Goal: Transaction & Acquisition: Purchase product/service

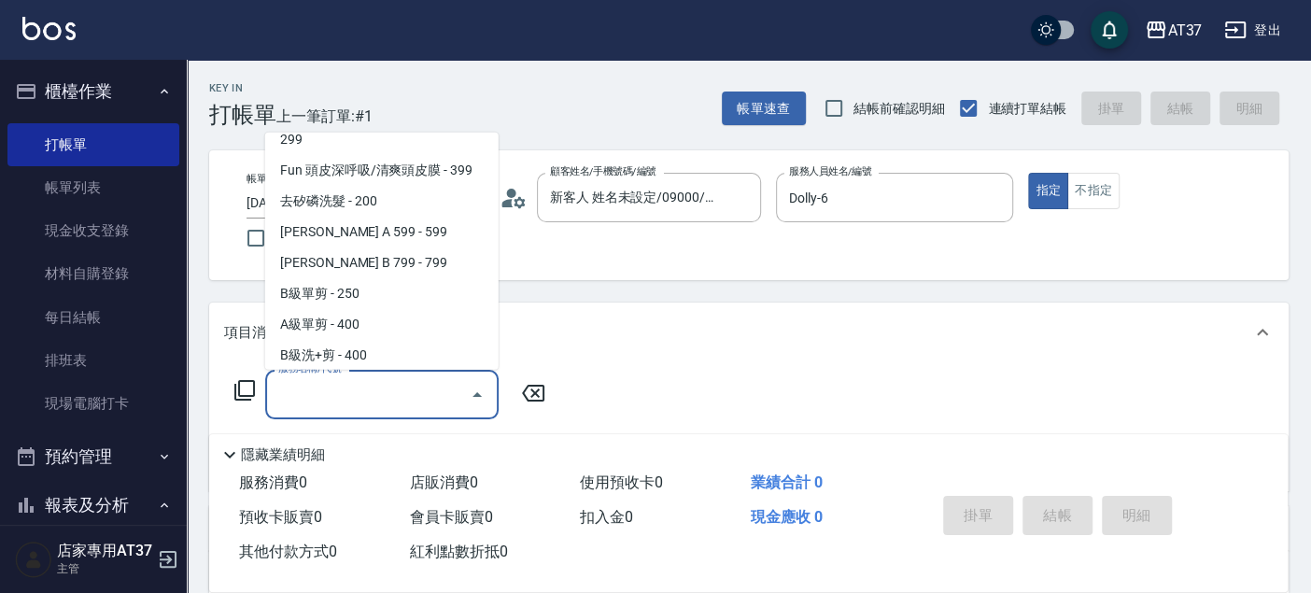
scroll to position [375, 0]
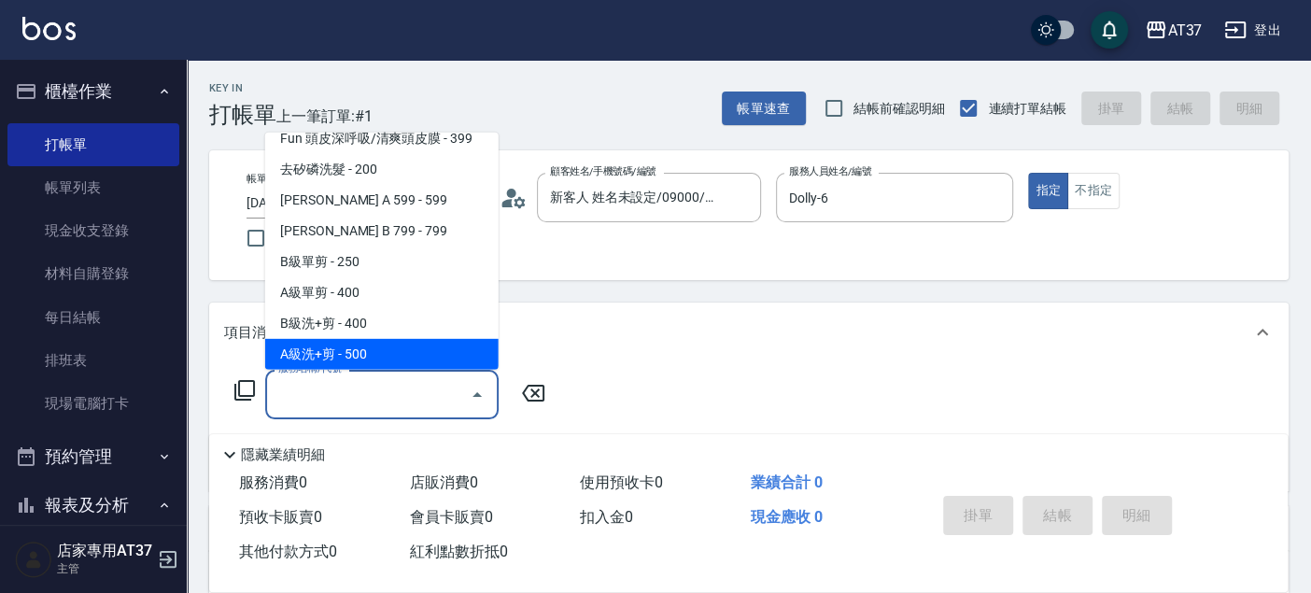
type input "A級洗+剪(204)"
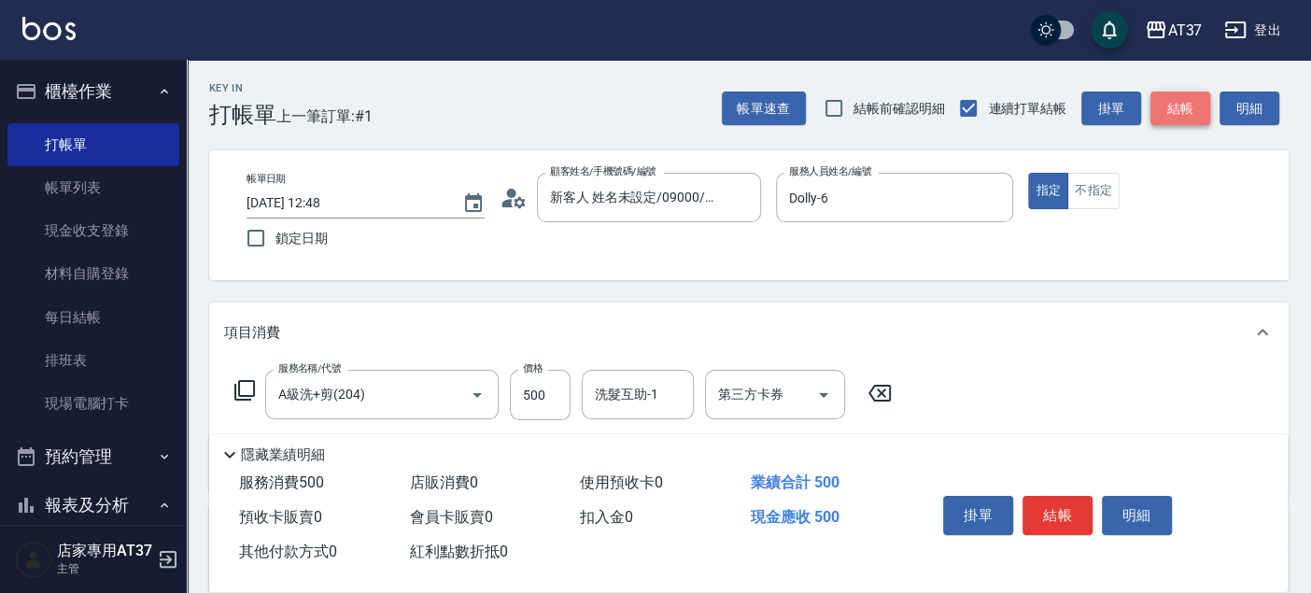
click at [1174, 104] on button "結帳" at bounding box center [1181, 109] width 60 height 35
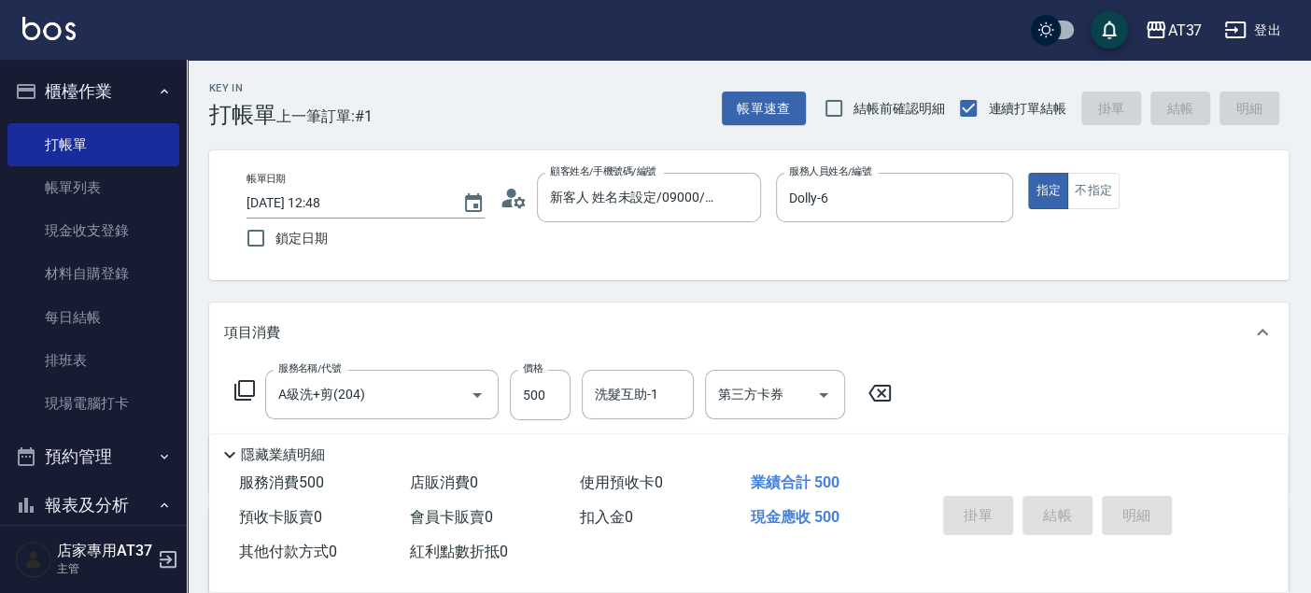
type input "2025/09/12 13:35"
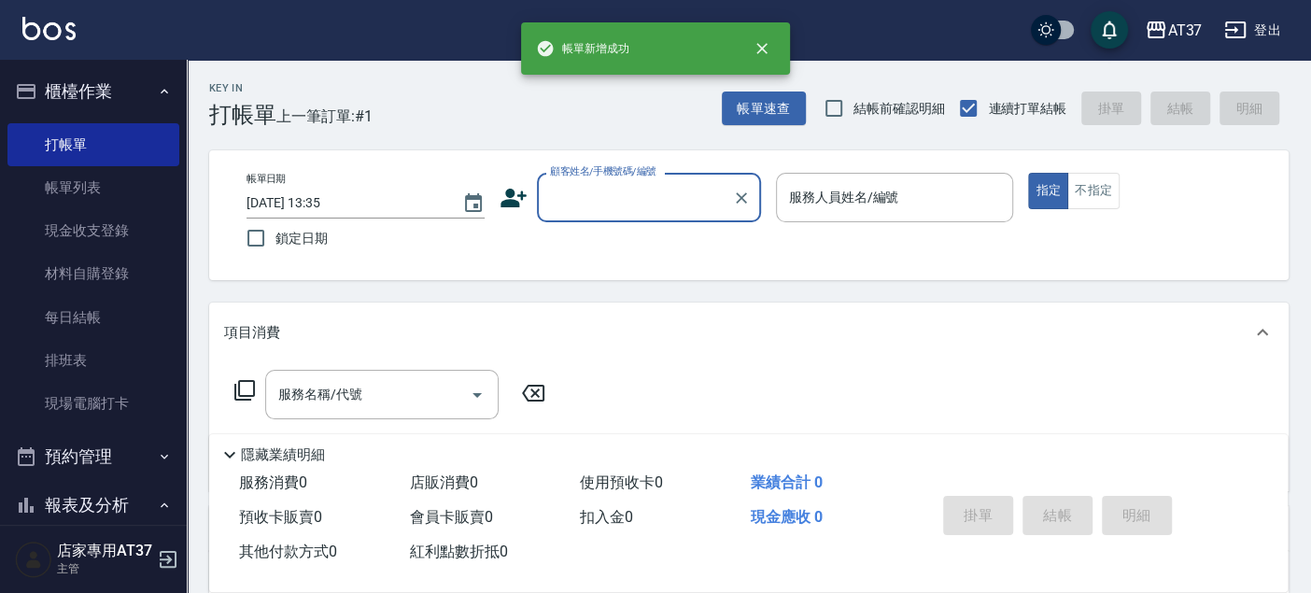
scroll to position [0, 0]
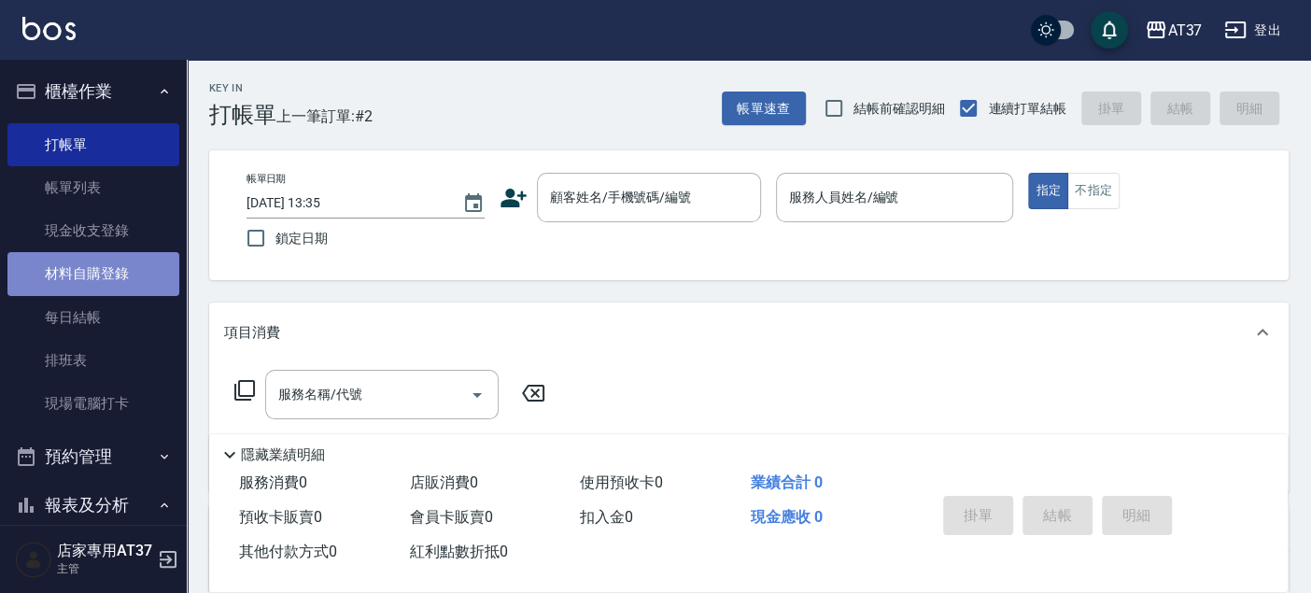
click at [99, 266] on link "材料自購登錄" at bounding box center [93, 273] width 172 height 43
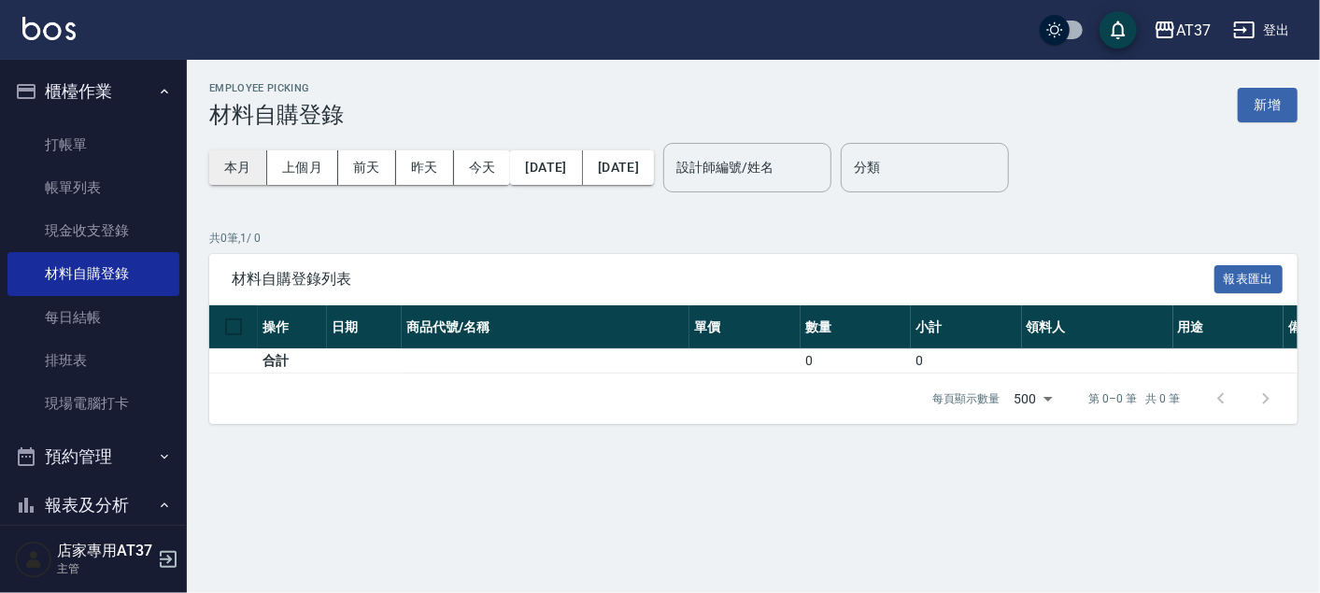
click at [233, 170] on button "本月" at bounding box center [238, 167] width 58 height 35
click at [823, 173] on input "設計師編號/姓名" at bounding box center [746, 167] width 151 height 33
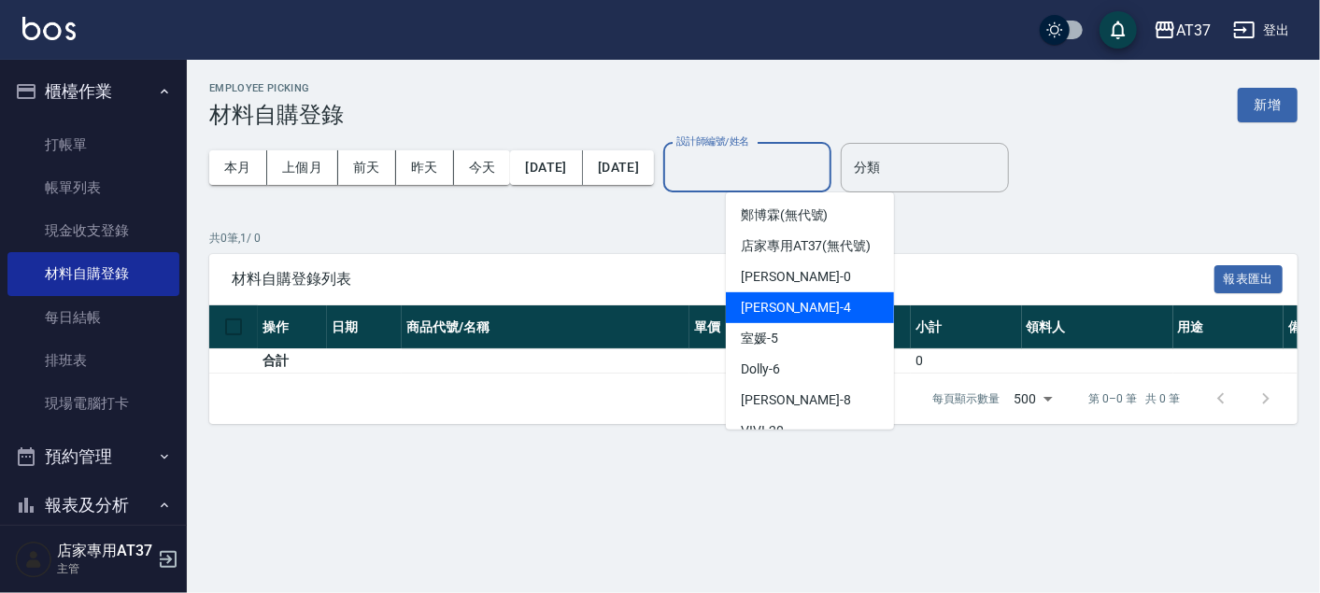
click at [794, 318] on span "Hannah -4" at bounding box center [796, 308] width 110 height 20
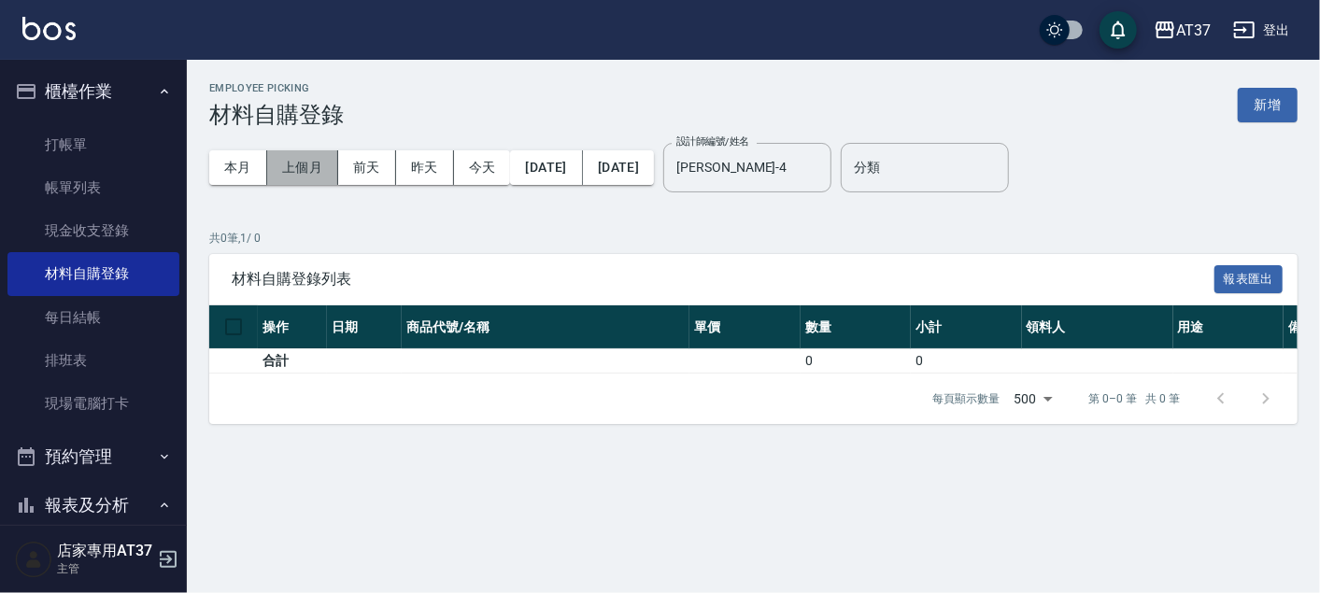
click at [288, 159] on button "上個月" at bounding box center [302, 167] width 71 height 35
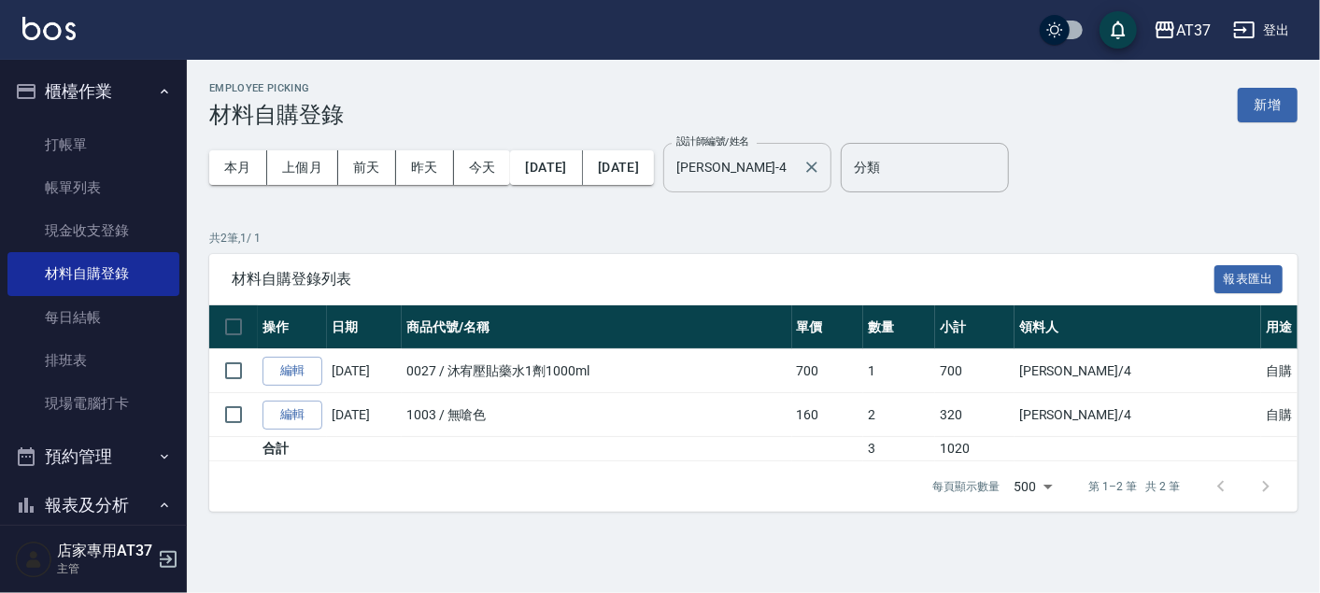
click at [795, 178] on input "[PERSON_NAME]-4" at bounding box center [732, 167] width 123 height 33
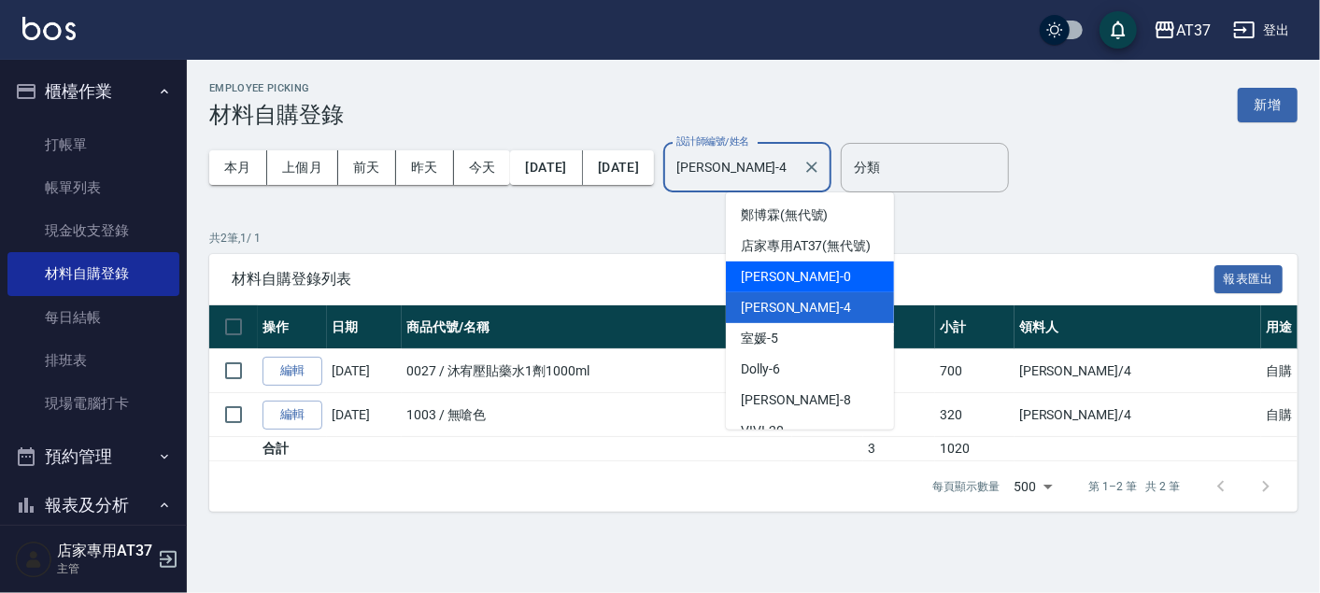
click at [800, 292] on div "NINA -0" at bounding box center [810, 276] width 168 height 31
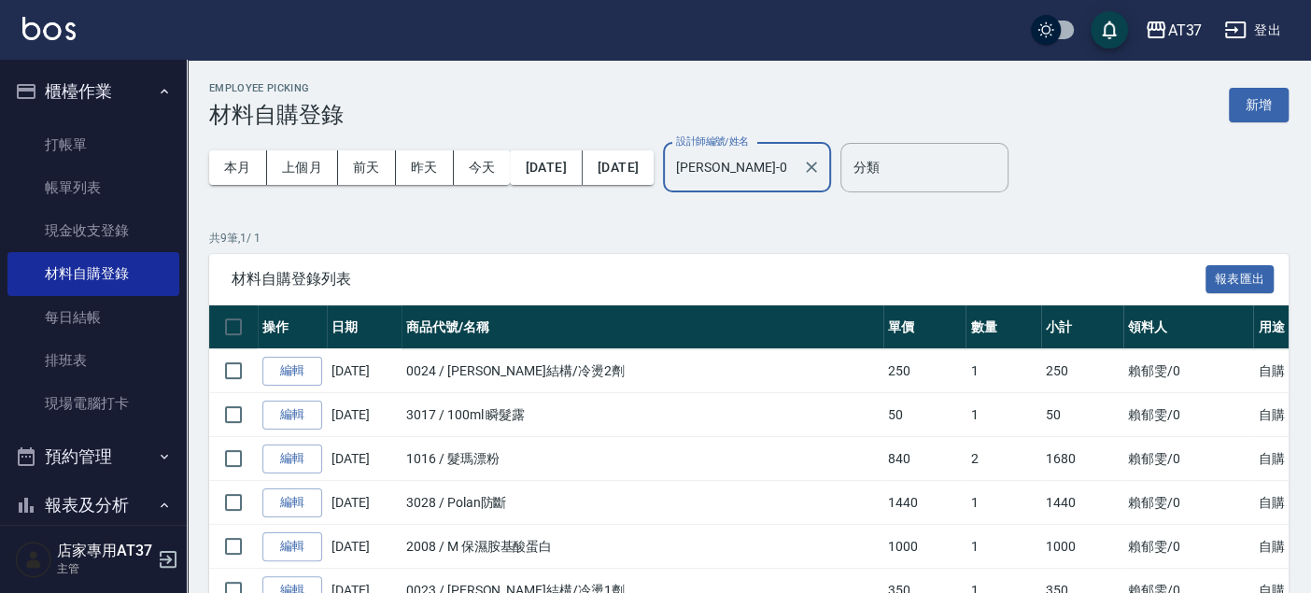
click at [795, 149] on div "NINA-0 設計師編號/姓名" at bounding box center [747, 167] width 168 height 49
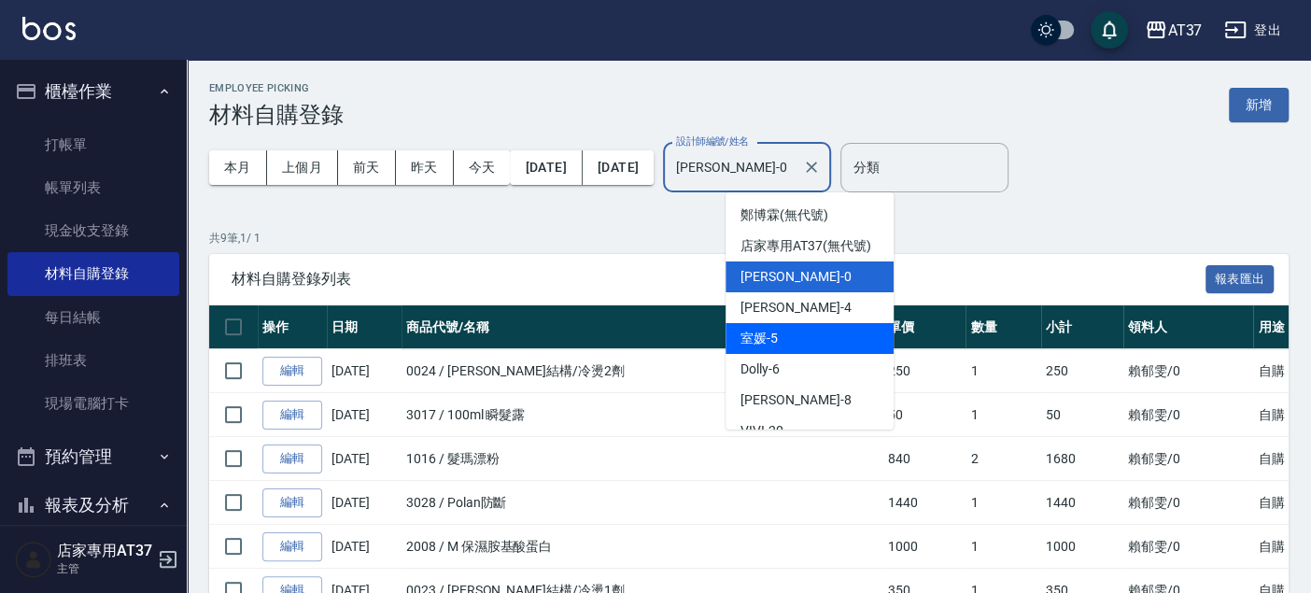
click at [785, 354] on div "室媛 -5" at bounding box center [810, 338] width 168 height 31
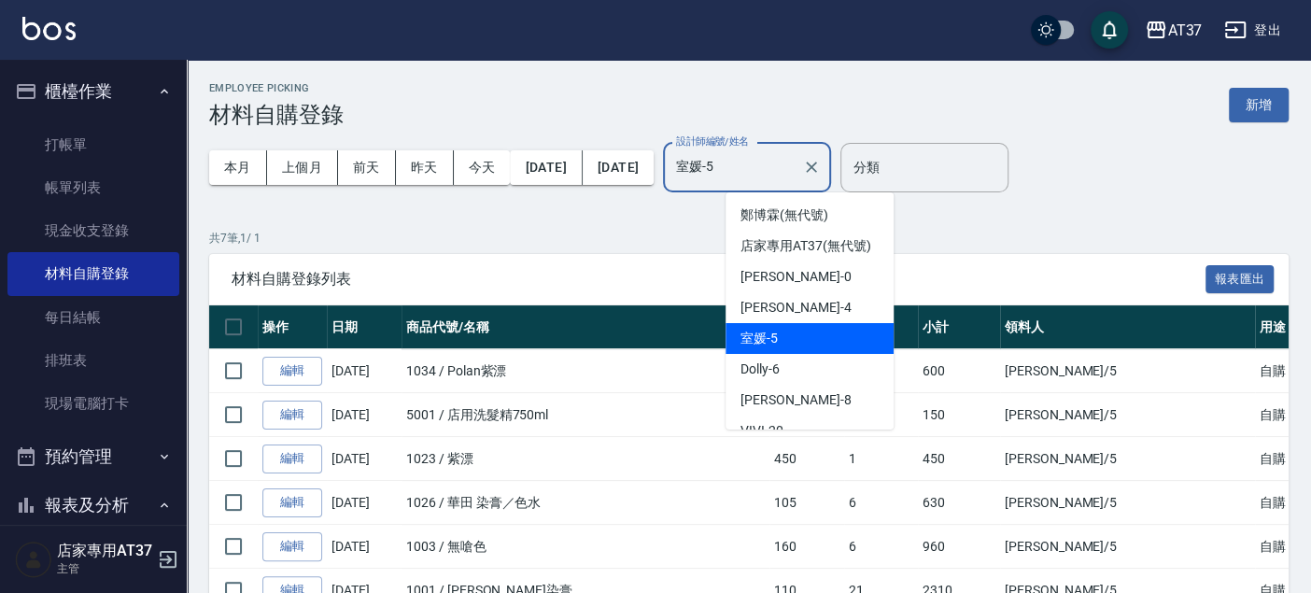
click at [795, 183] on input "室媛-5" at bounding box center [732, 167] width 123 height 33
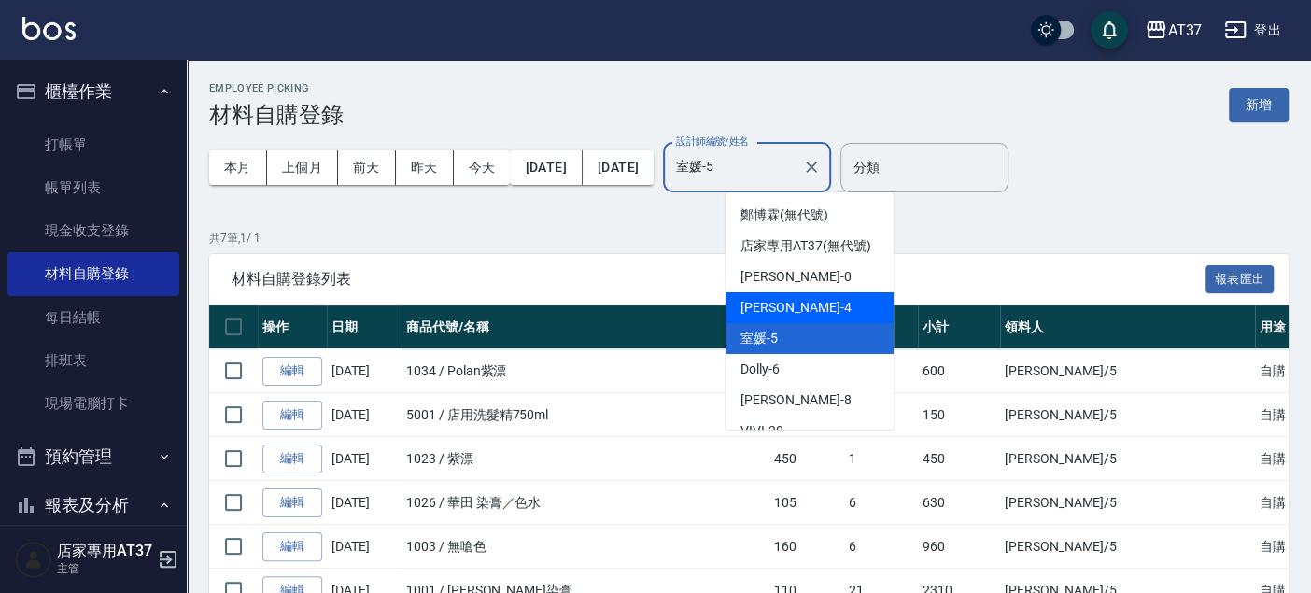
click at [825, 323] on div "Hannah -4" at bounding box center [810, 307] width 168 height 31
type input "[PERSON_NAME]-4"
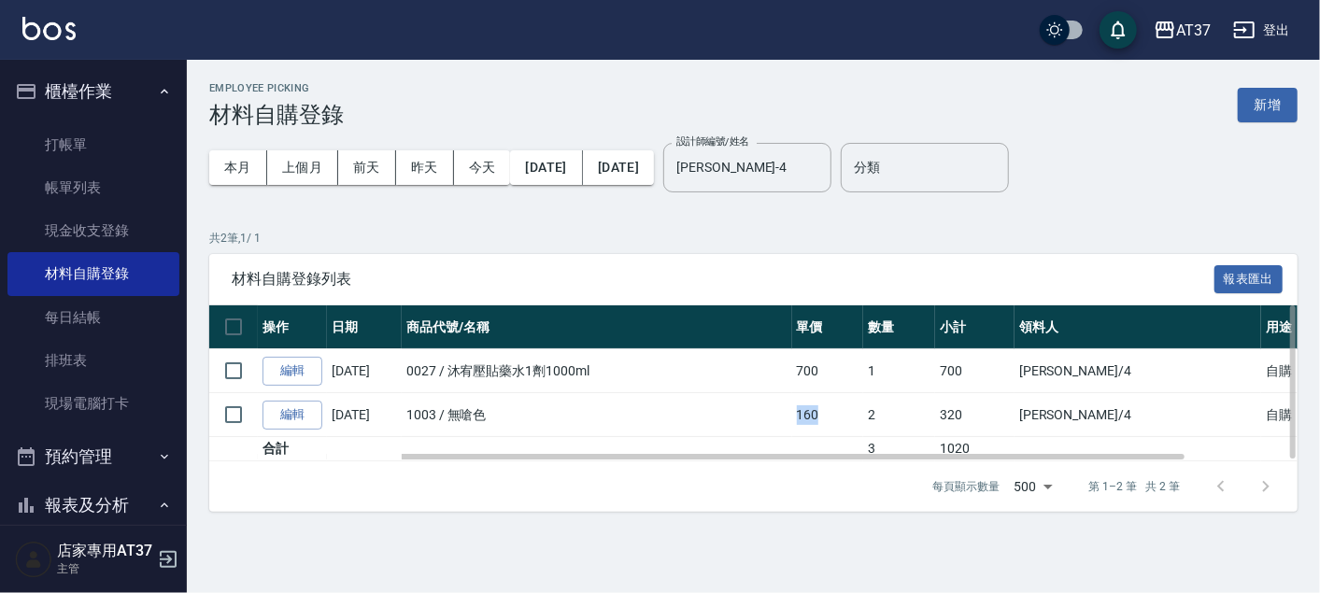
drag, startPoint x: 824, startPoint y: 411, endPoint x: 883, endPoint y: 407, distance: 59.0
click at [883, 407] on tr "編輯 08/31/2025 1003 / 無嗆色 160 2 320 Hannah /4 自購" at bounding box center [816, 415] width 1214 height 44
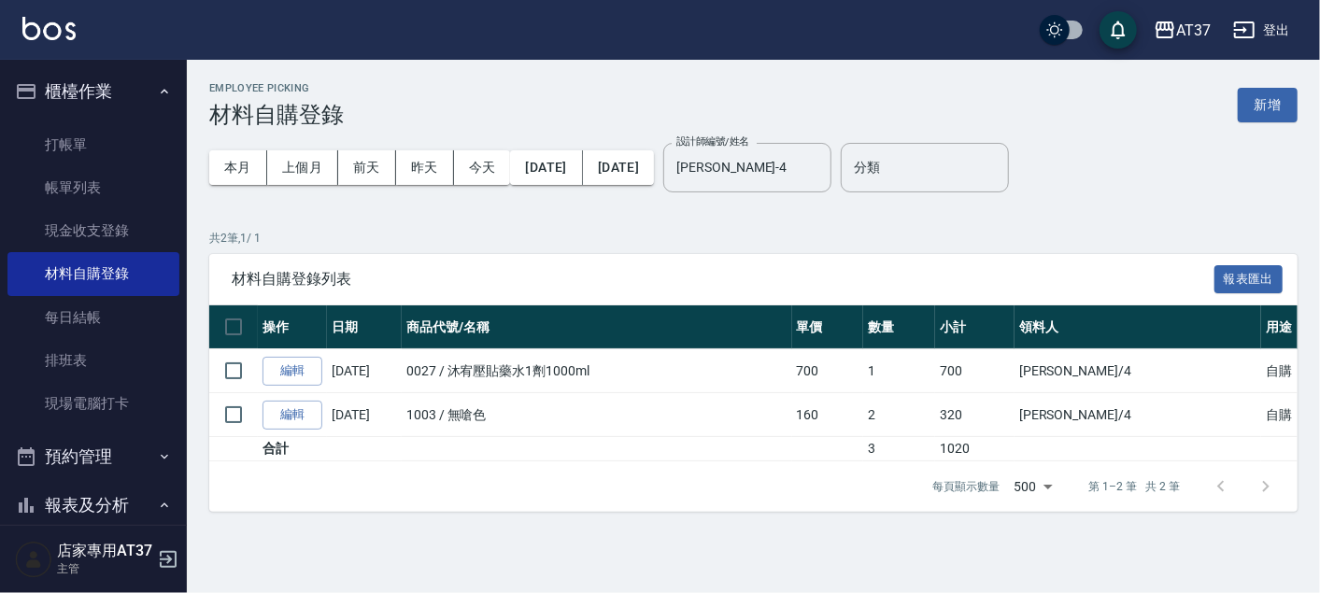
click at [784, 273] on span "材料自購登錄列表" at bounding box center [723, 279] width 982 height 19
click at [75, 224] on link "現金收支登錄" at bounding box center [93, 230] width 172 height 43
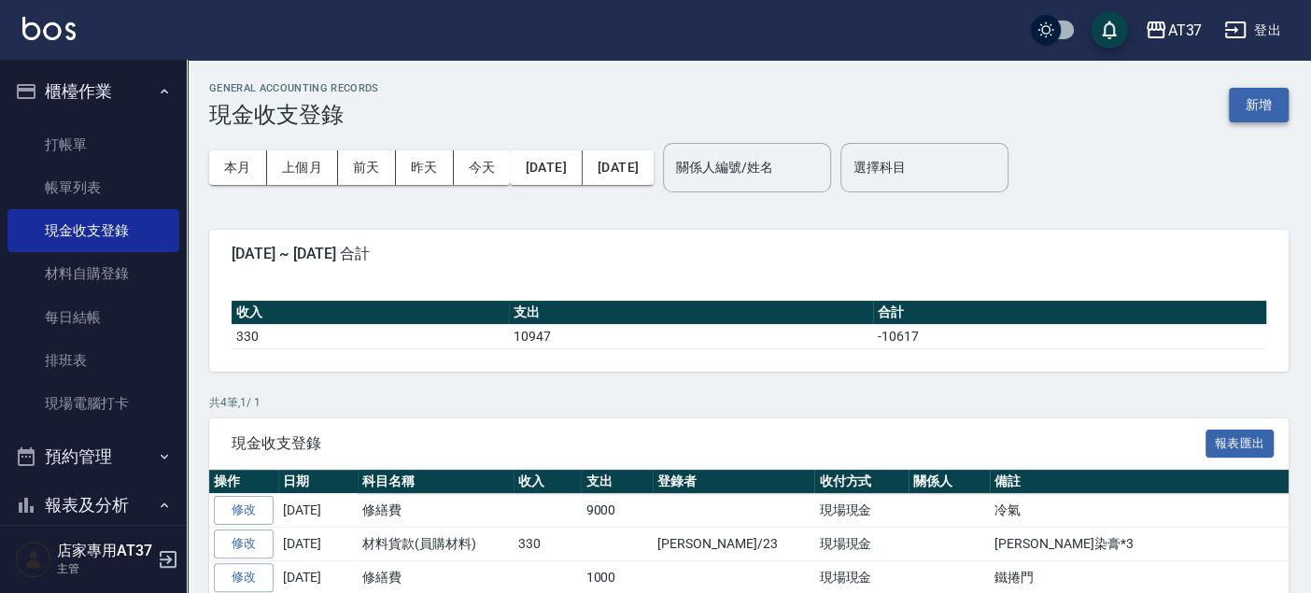
click at [1258, 113] on button "新增" at bounding box center [1259, 105] width 60 height 35
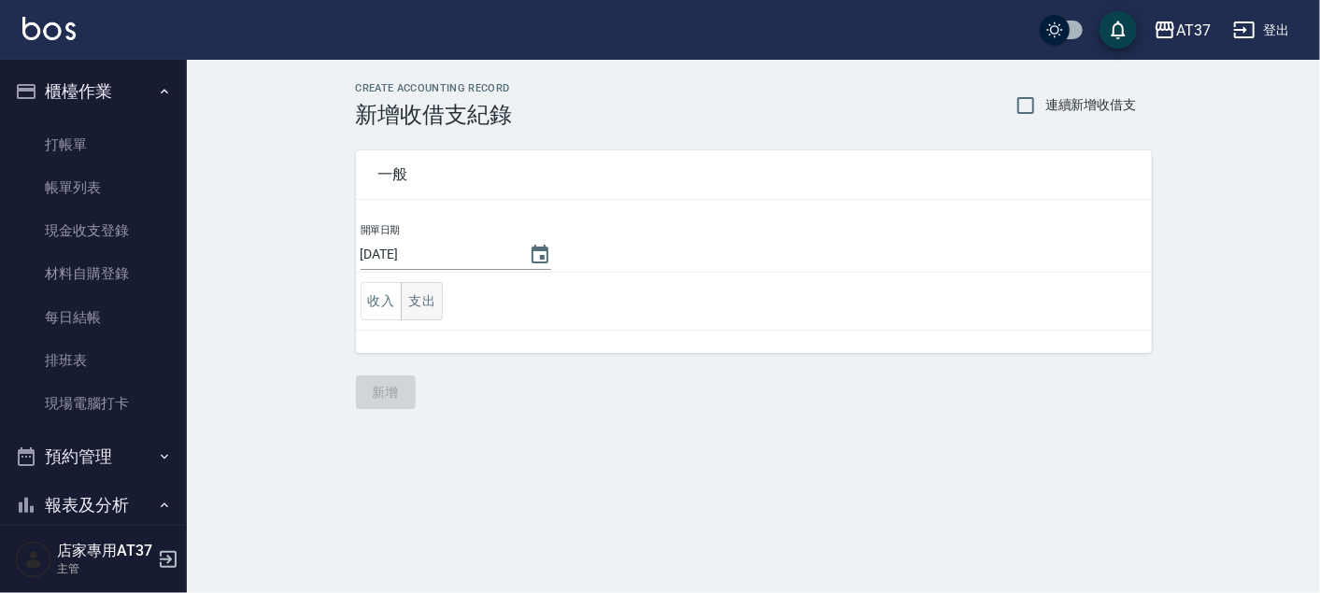
click at [425, 299] on button "支出" at bounding box center [422, 301] width 42 height 38
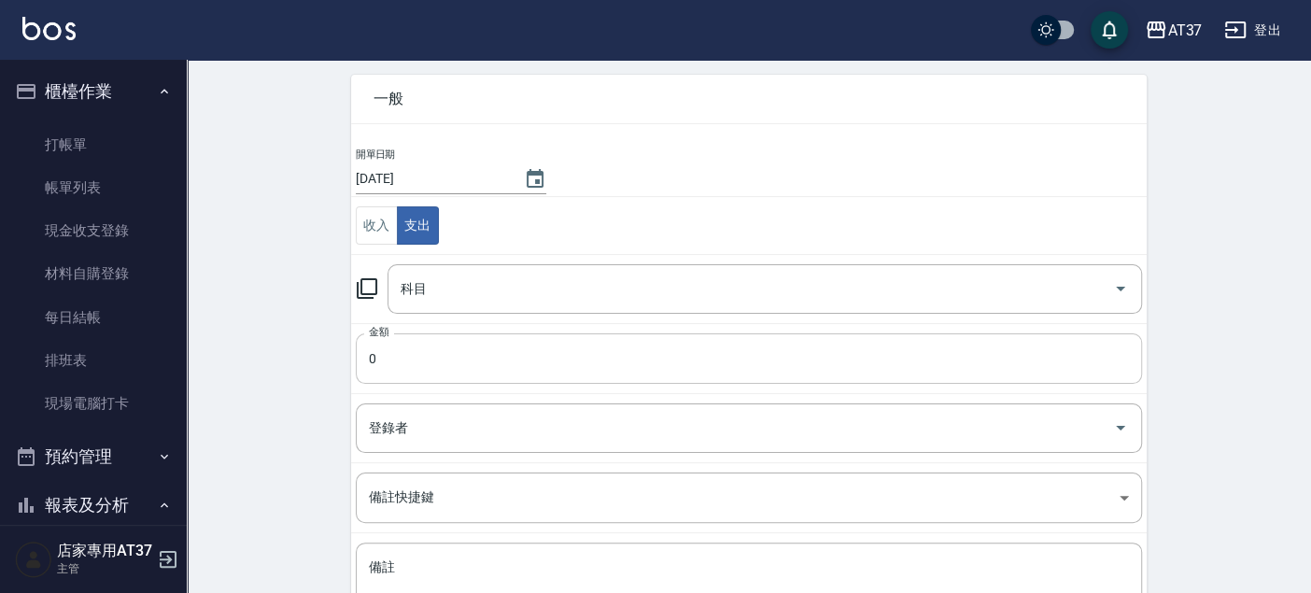
scroll to position [104, 0]
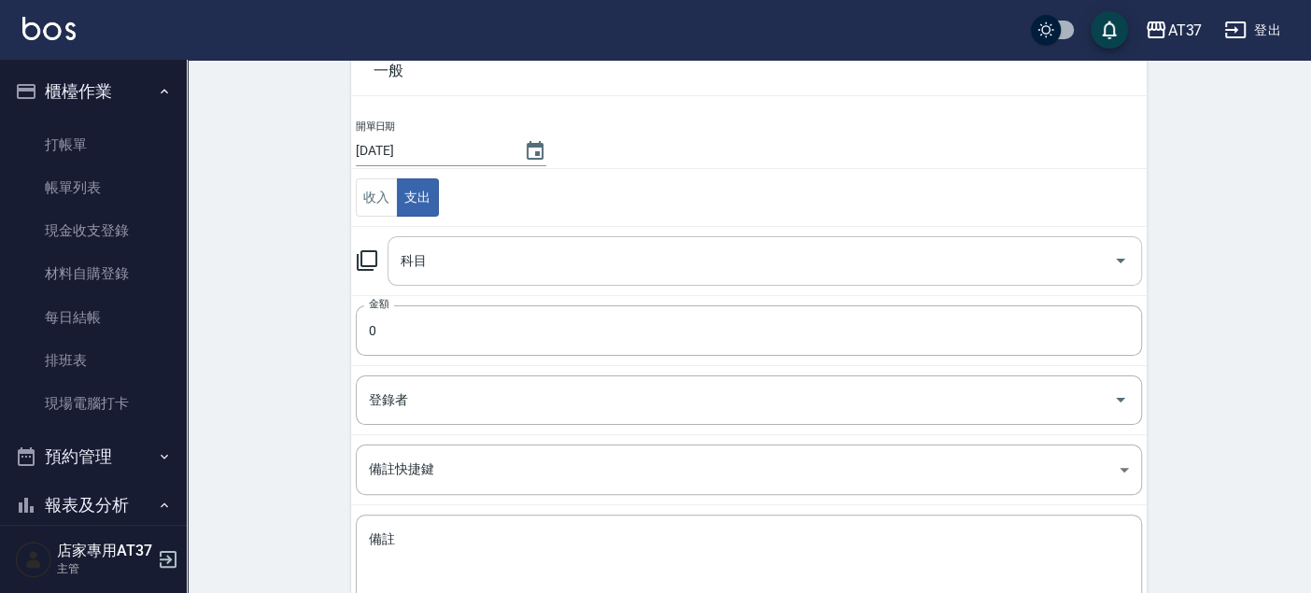
click at [453, 247] on input "科目" at bounding box center [751, 261] width 710 height 33
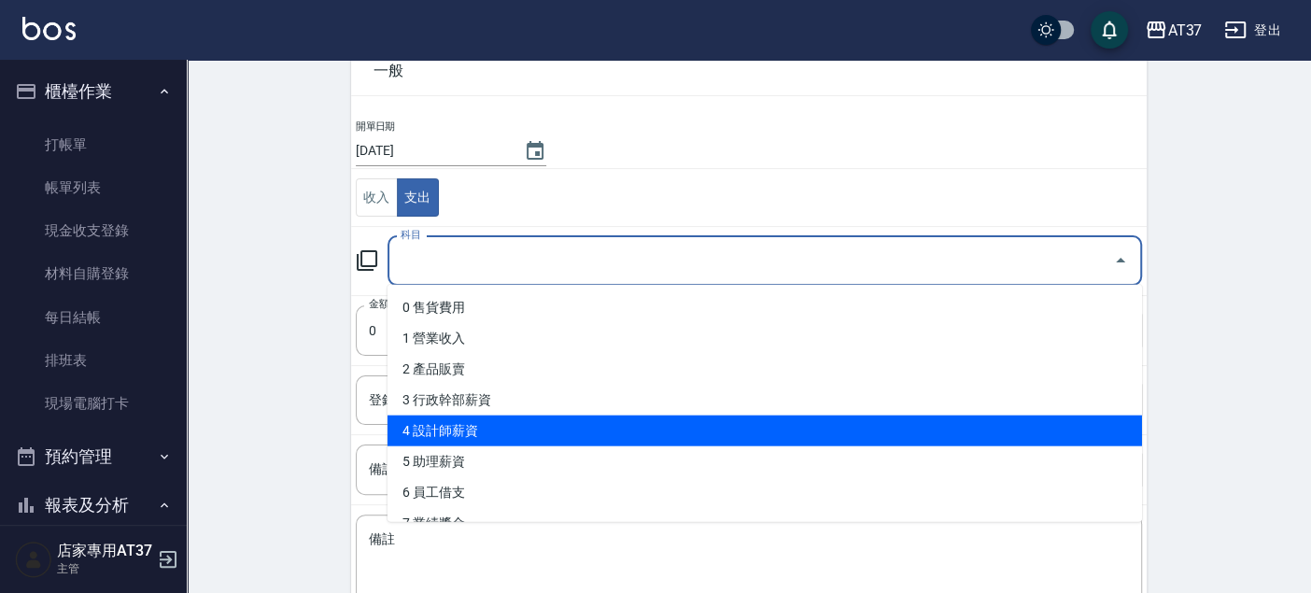
click at [584, 438] on li "4 設計師薪資" at bounding box center [765, 431] width 755 height 31
type input "4 設計師薪資"
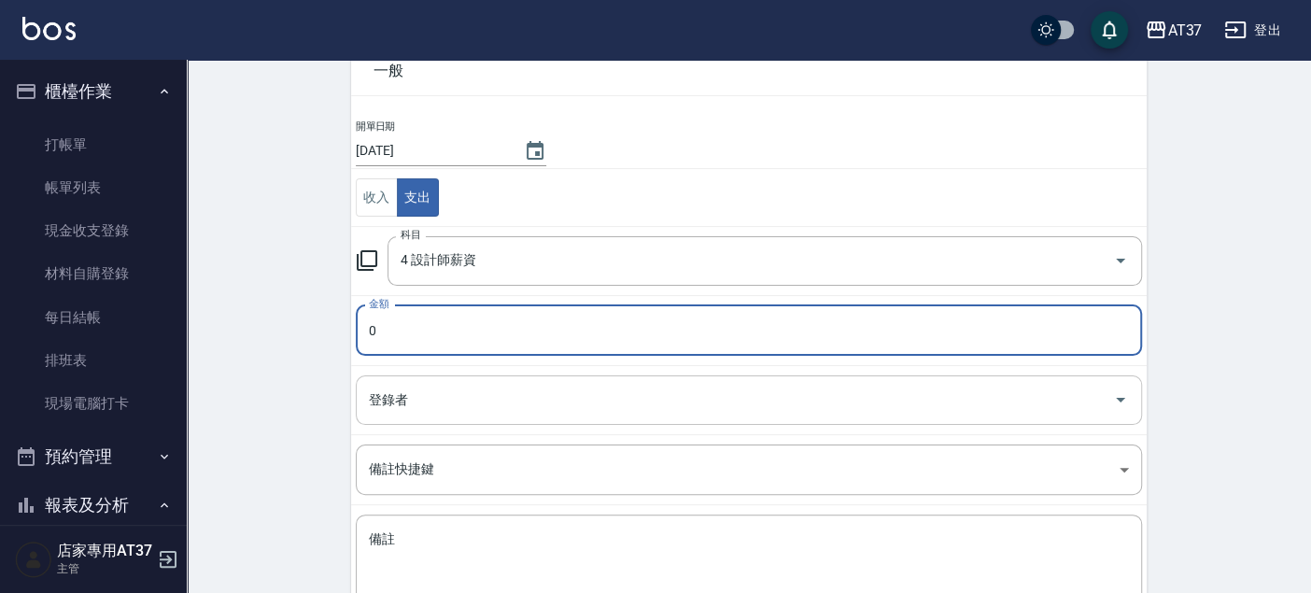
click at [581, 403] on input "登錄者" at bounding box center [735, 400] width 742 height 33
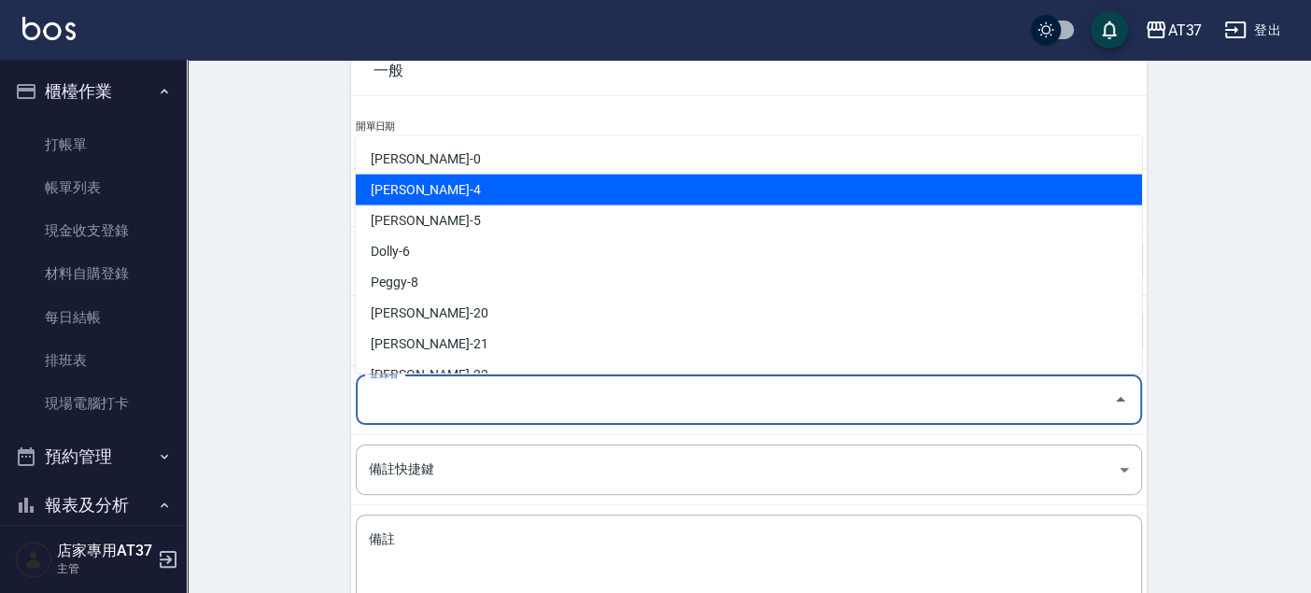
click at [525, 191] on li "[PERSON_NAME]-4" at bounding box center [749, 190] width 786 height 31
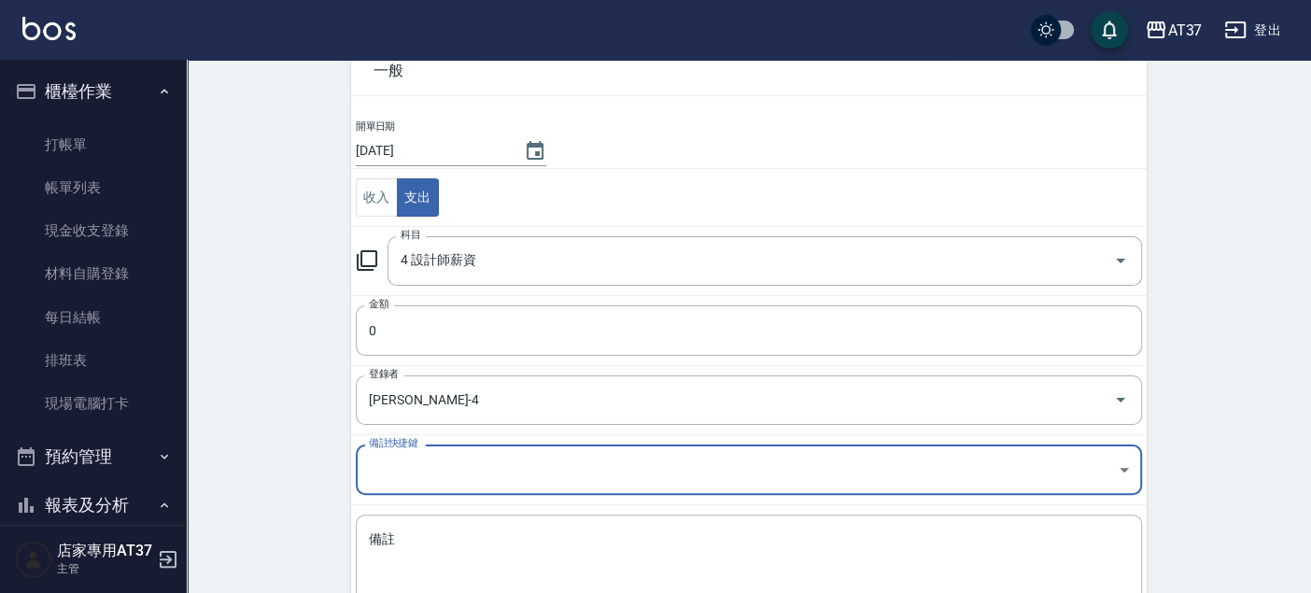
type input "[PERSON_NAME]-4"
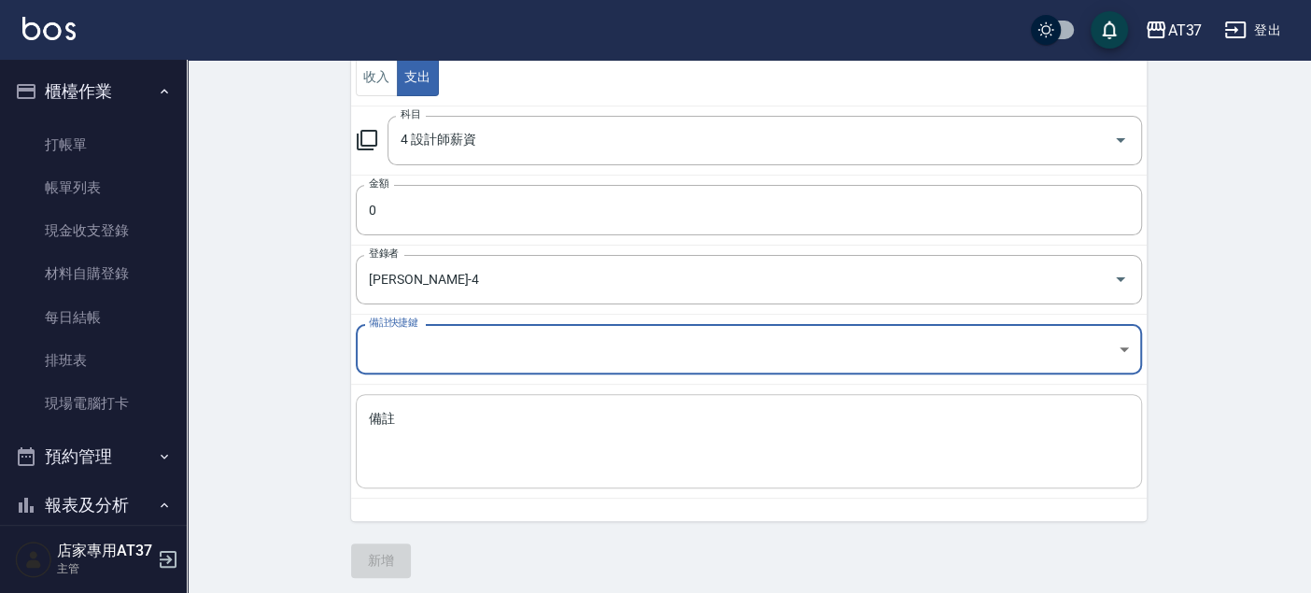
scroll to position [227, 0]
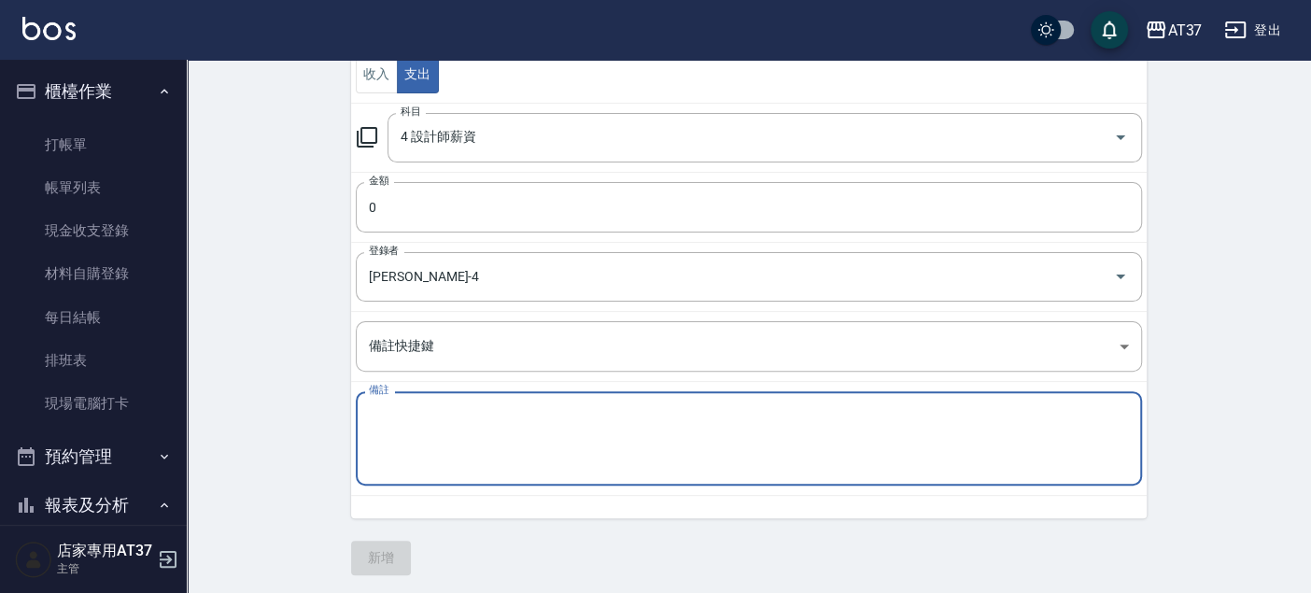
click at [473, 435] on textarea "備註" at bounding box center [749, 439] width 760 height 64
type textarea "40"
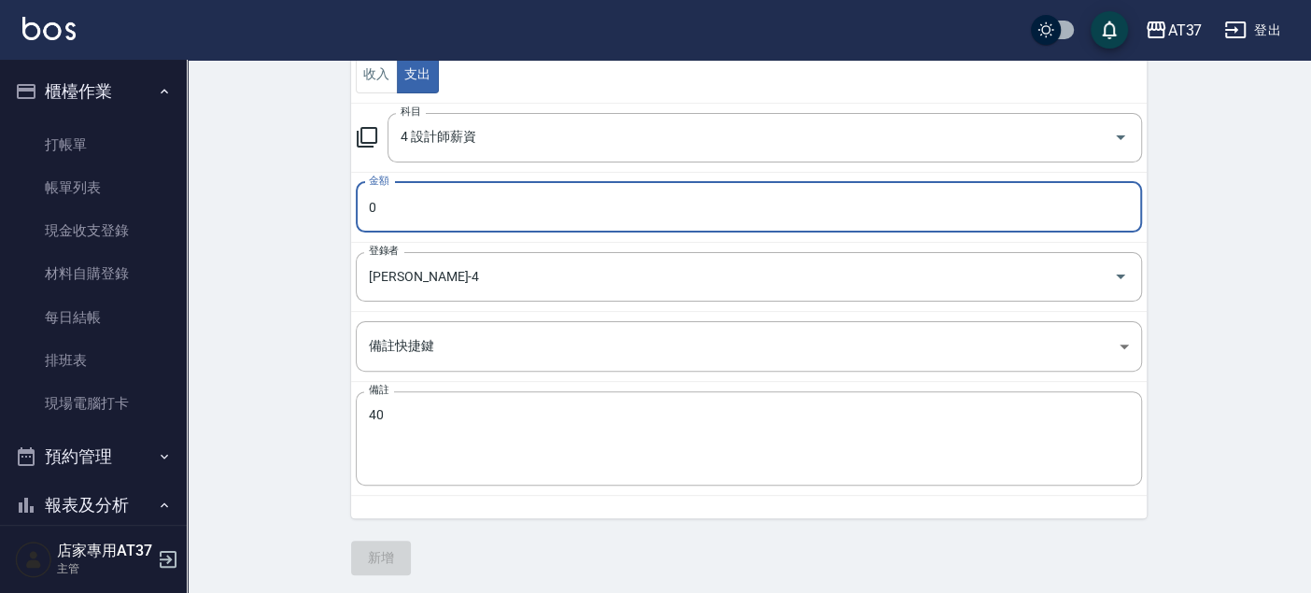
click at [393, 217] on input "0" at bounding box center [749, 207] width 786 height 50
type input "40"
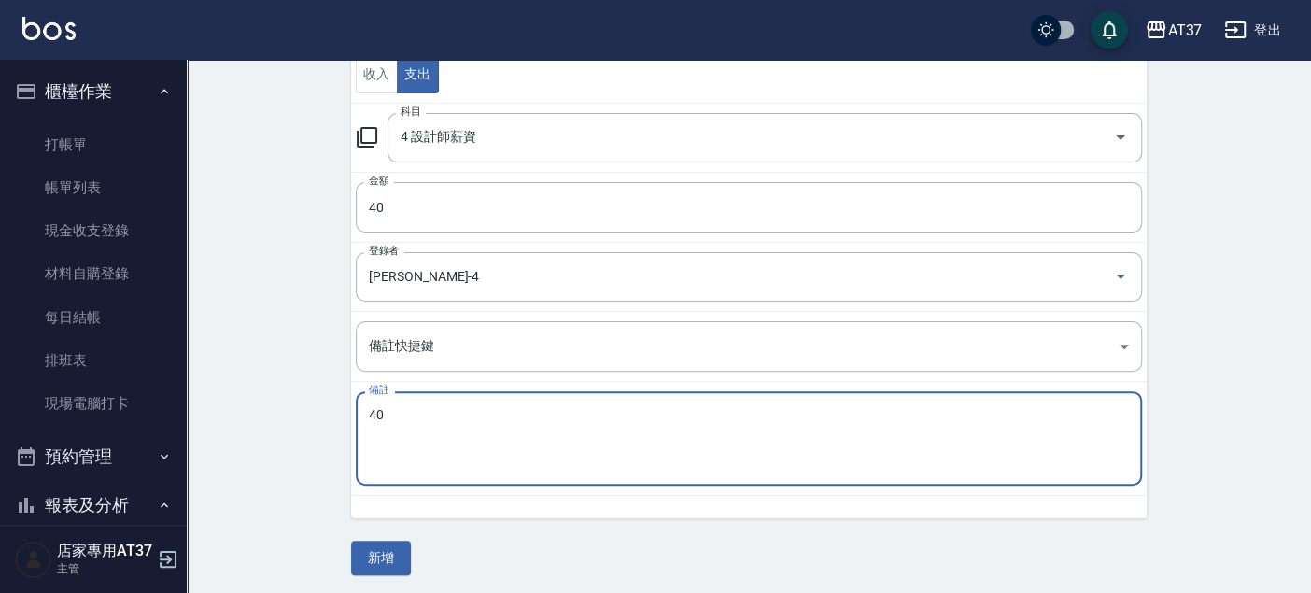
drag, startPoint x: 452, startPoint y: 412, endPoint x: 336, endPoint y: 424, distance: 116.4
click at [336, 424] on div "一般 開單日期 2025/09/12 收入 支出 科目 4 設計師薪資 科目 金額 40 金額 登錄者 Hannah-4 登錄者 備註快捷鍵 ​ 備註快捷鍵 …" at bounding box center [738, 209] width 818 height 617
type textarea "x"
type textarea "領料扣錯"
click at [384, 544] on button "新增" at bounding box center [381, 558] width 60 height 35
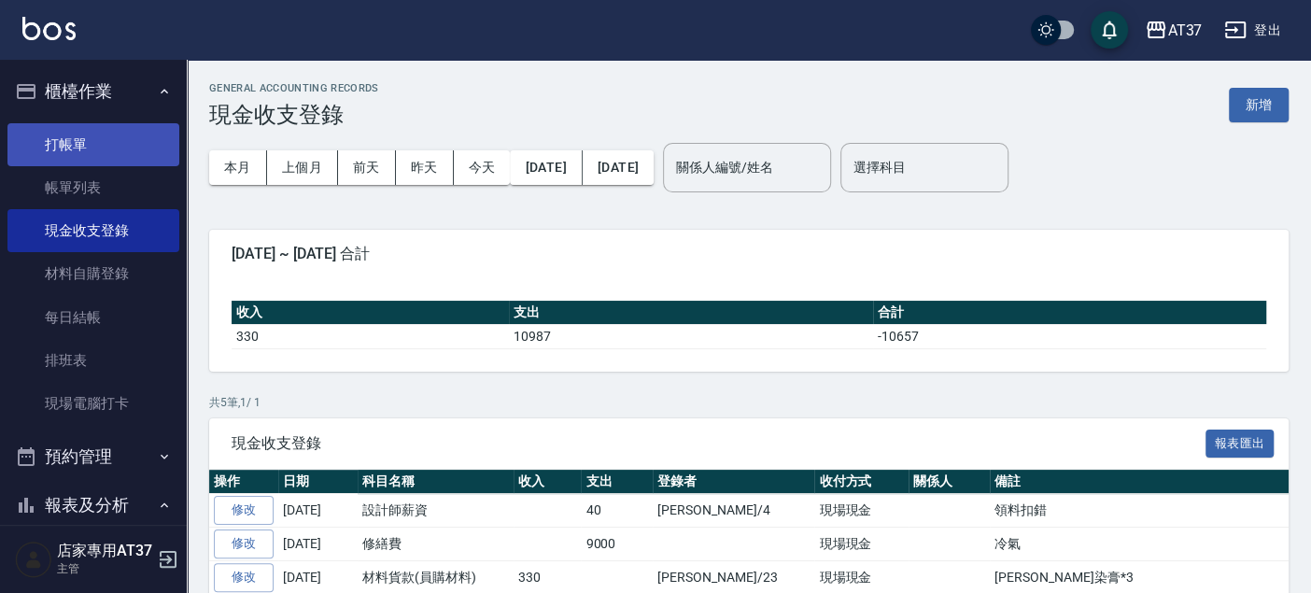
click at [103, 134] on link "打帳單" at bounding box center [93, 144] width 172 height 43
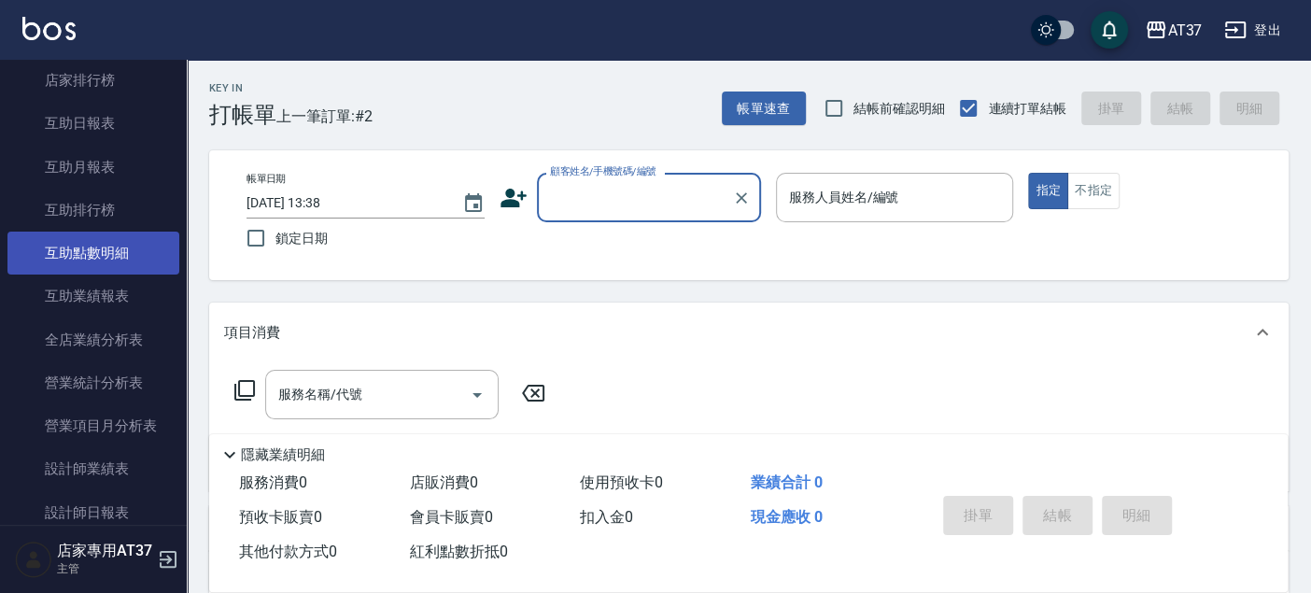
scroll to position [622, 0]
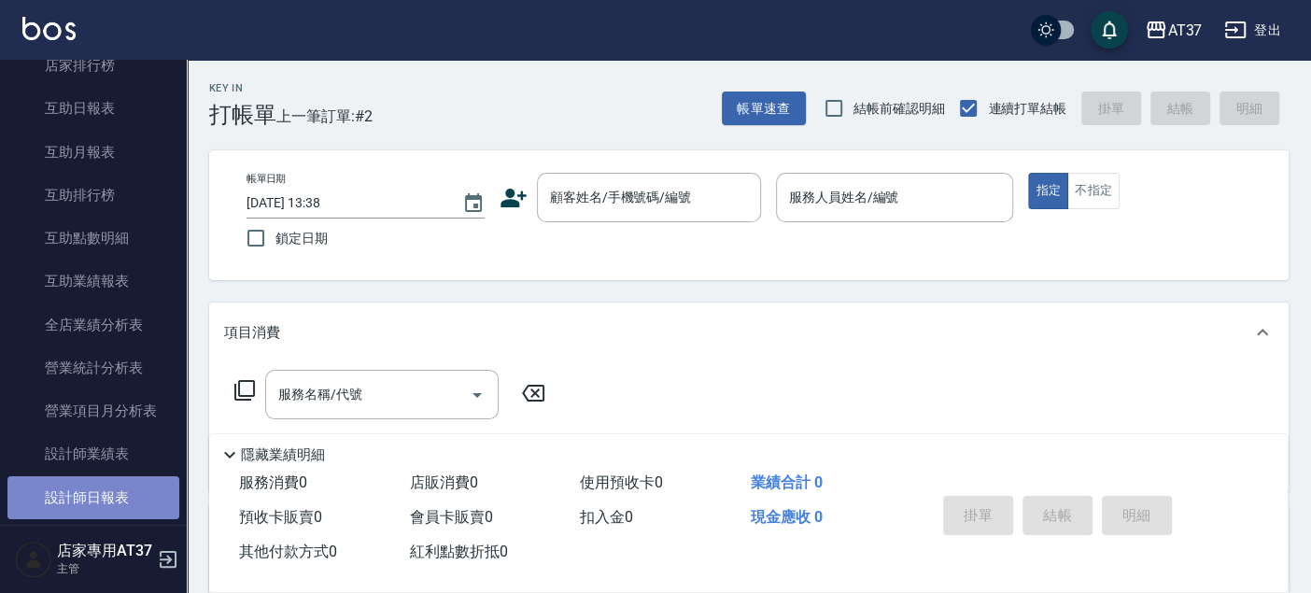
click at [120, 498] on link "設計師日報表" at bounding box center [93, 497] width 172 height 43
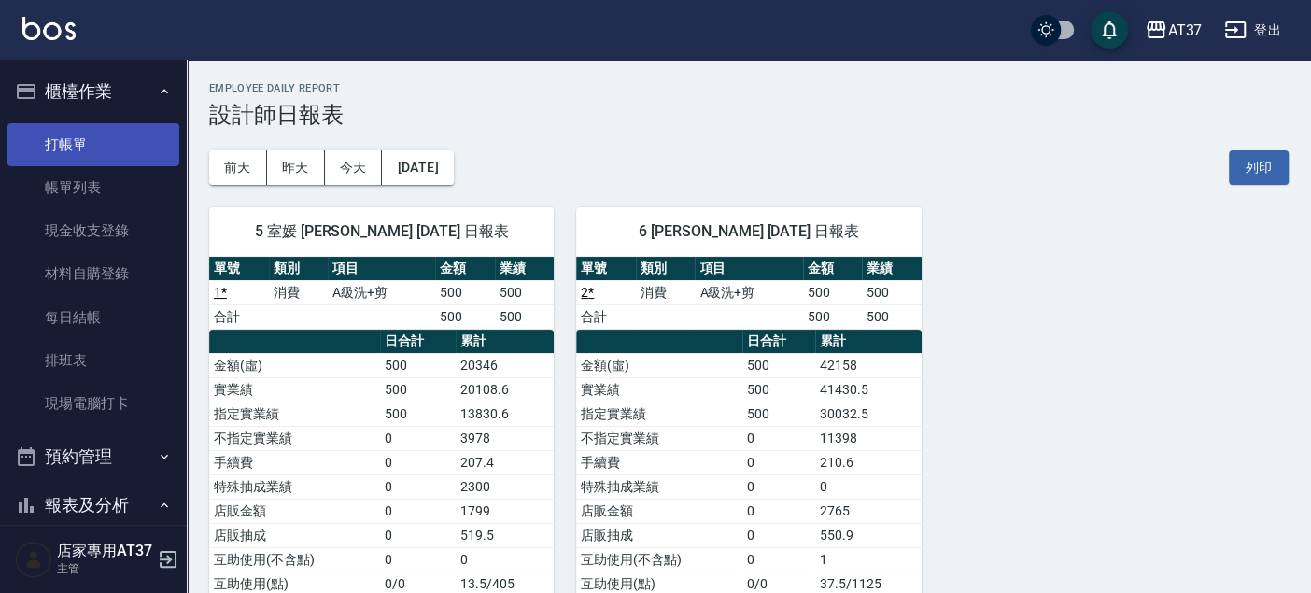
click at [82, 135] on link "打帳單" at bounding box center [93, 144] width 172 height 43
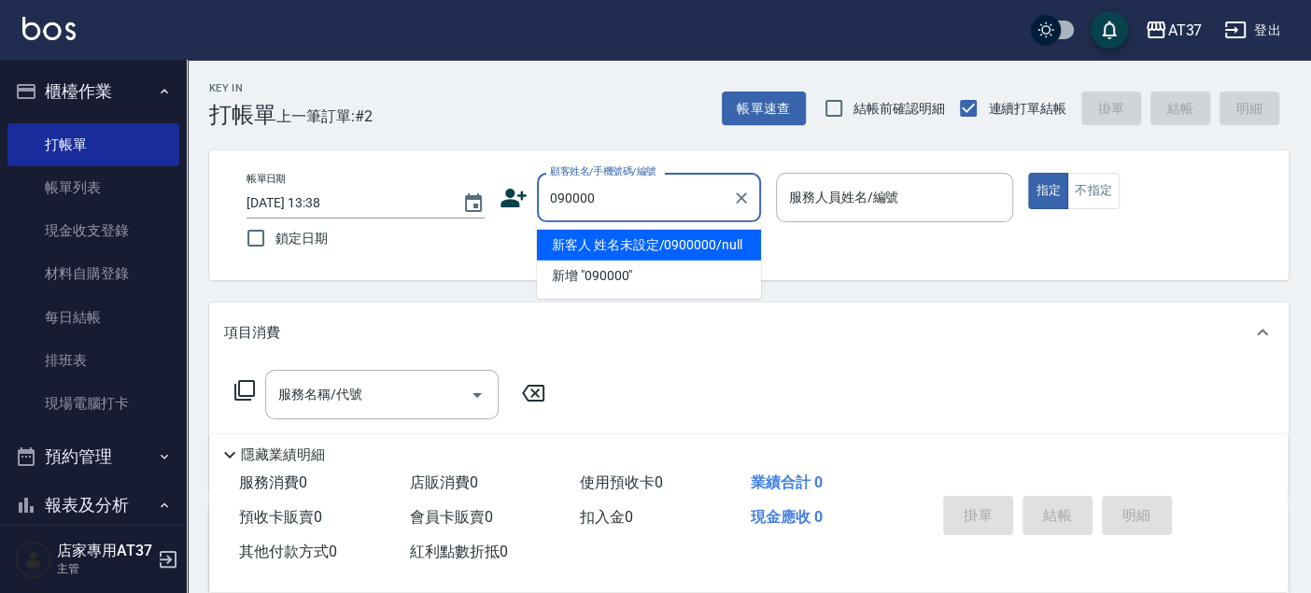
type input "新客人 姓名未設定/0900000/null"
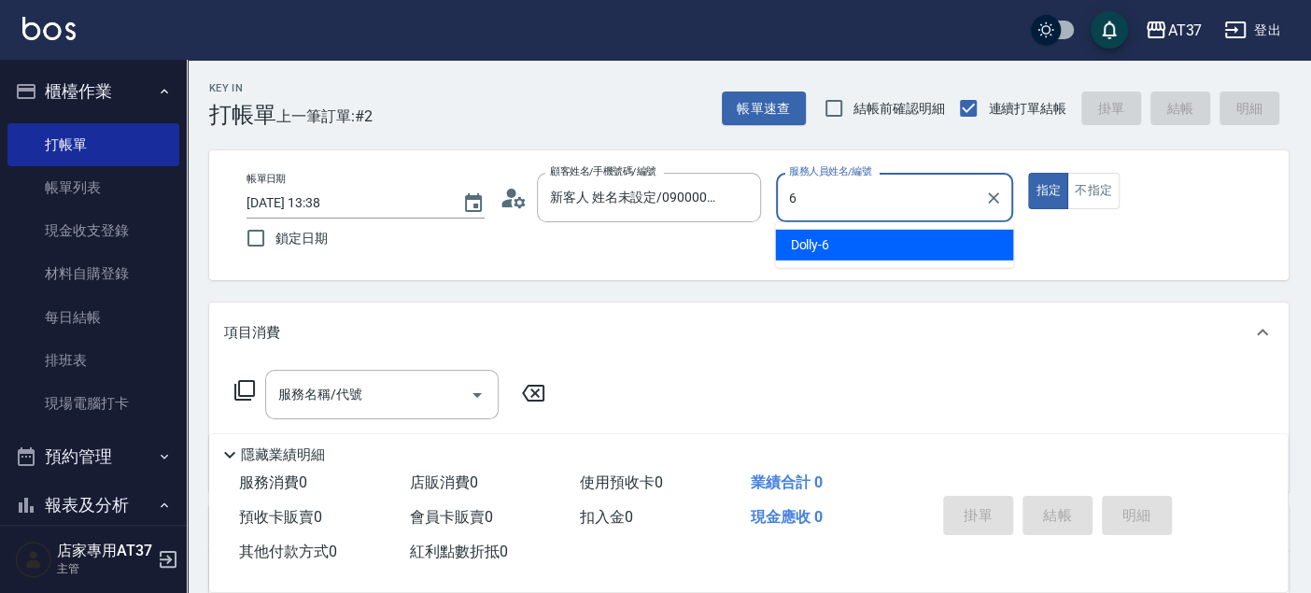
type input "6"
type button "true"
type input "Dolly-6"
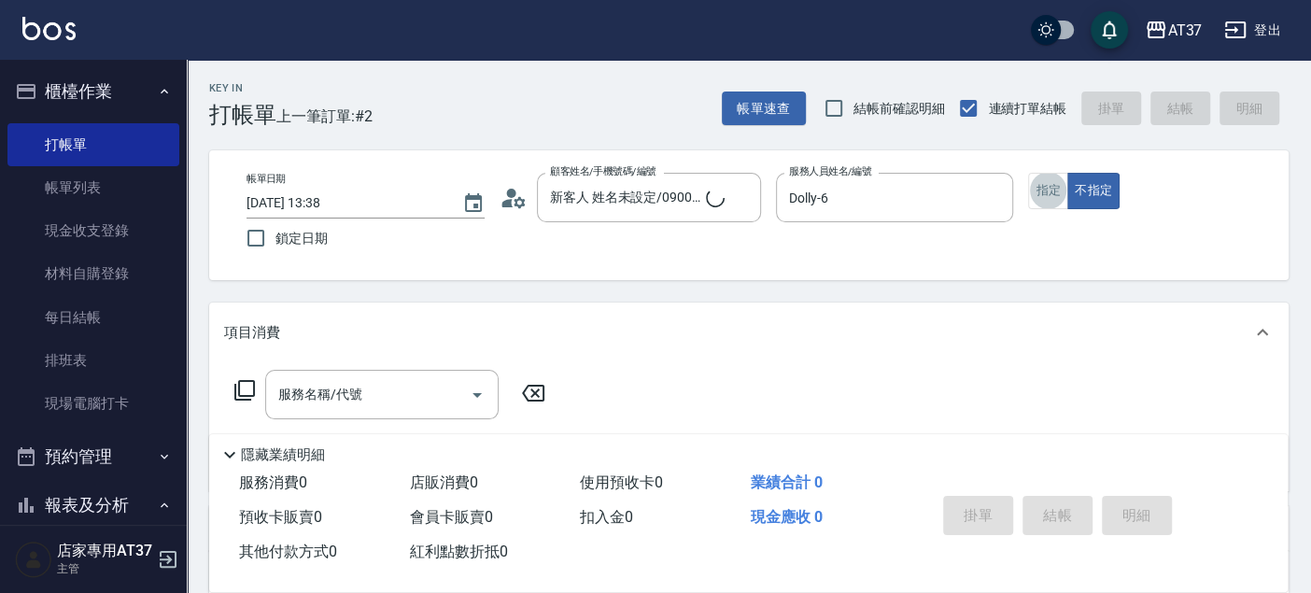
type input "新客人 姓名未設定/090000/null"
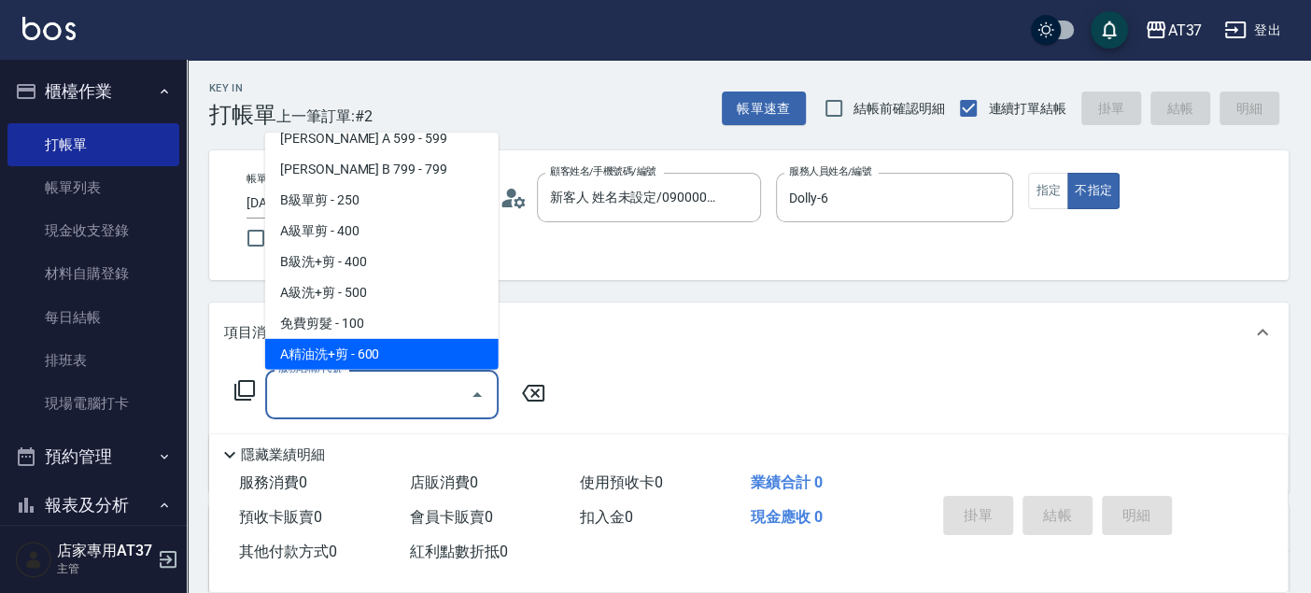
scroll to position [467, 0]
type input "B精油洗+剪(207)"
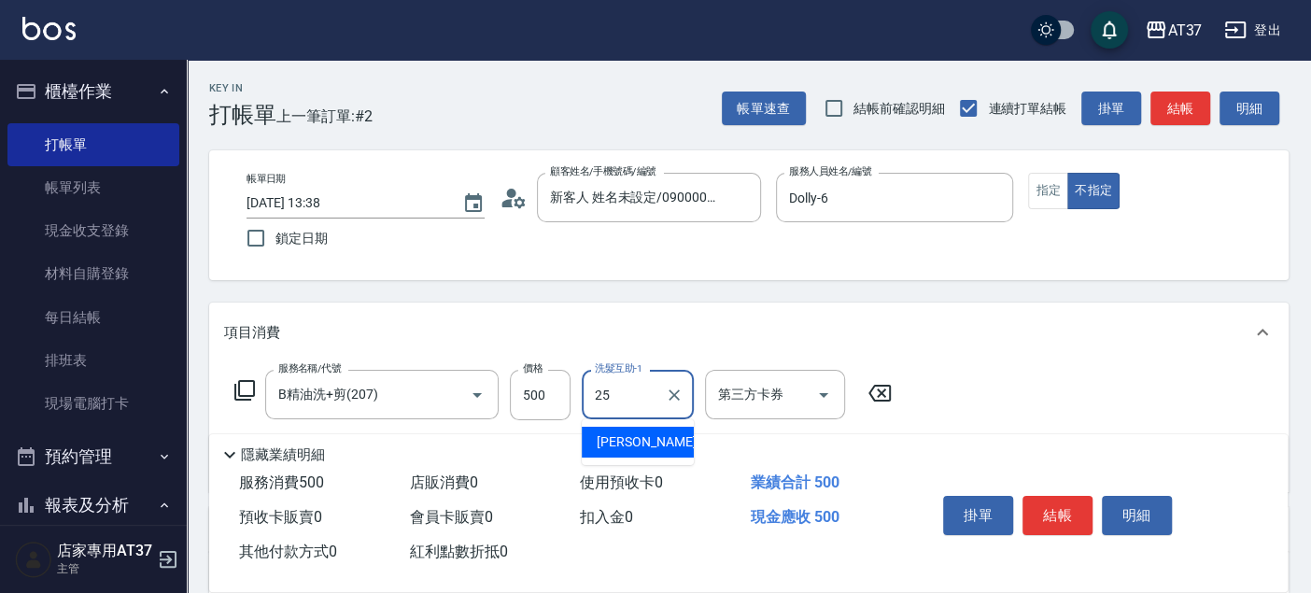
type input "[PERSON_NAME]-25"
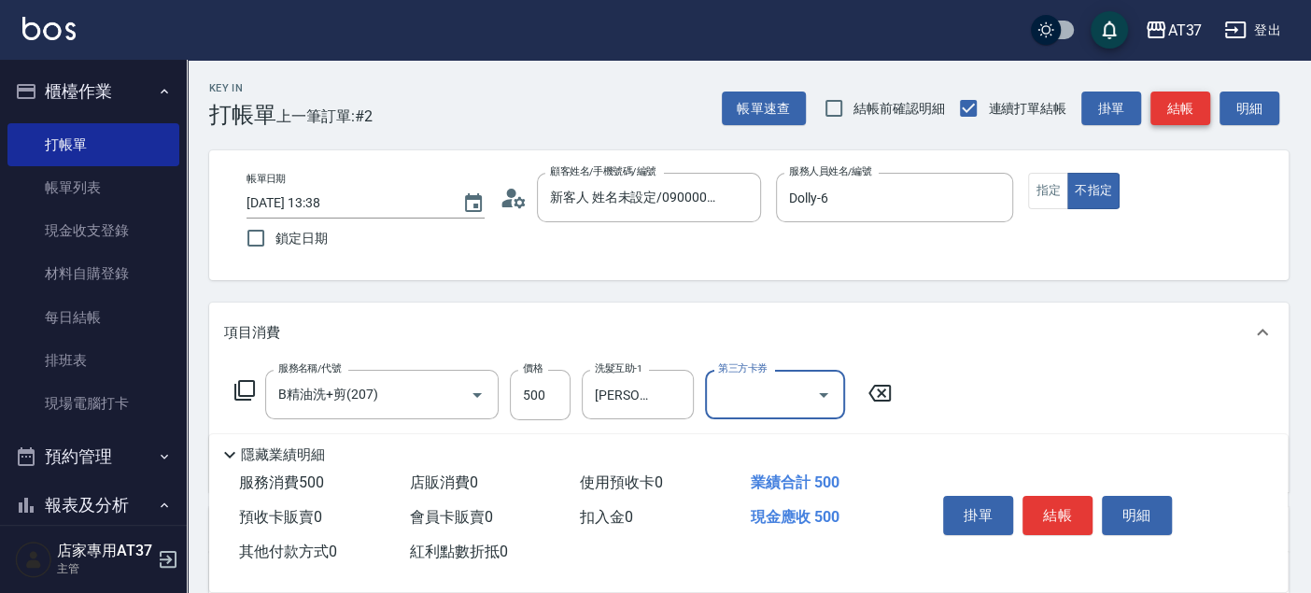
click at [1179, 99] on button "結帳" at bounding box center [1181, 109] width 60 height 35
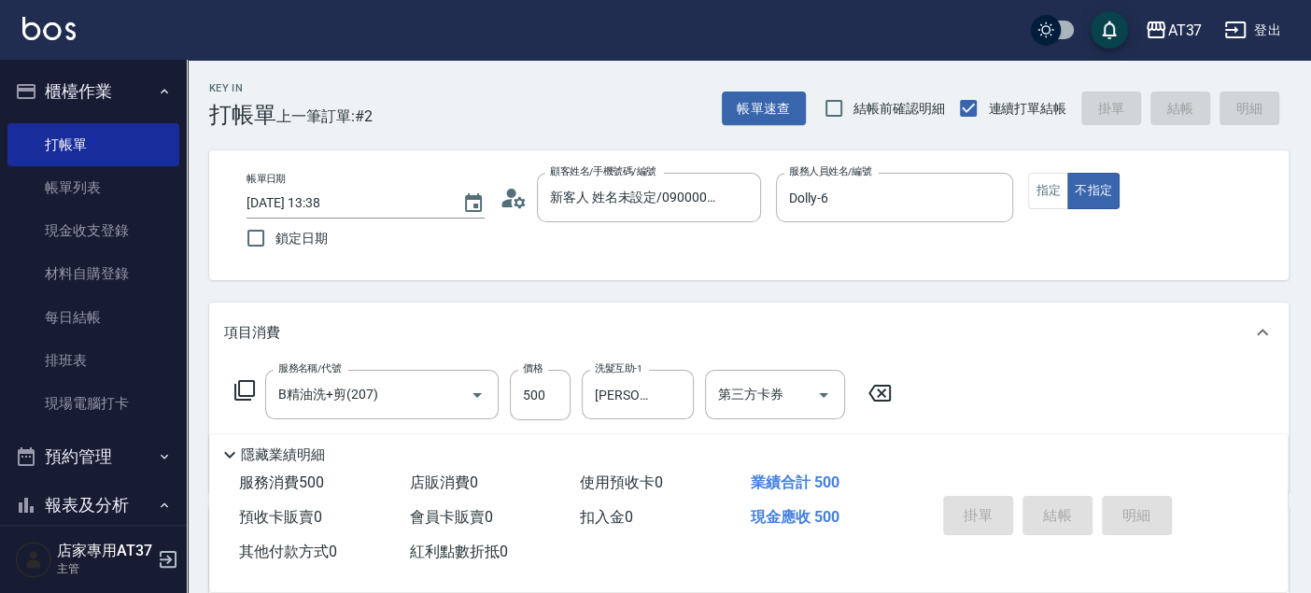
type input "2025/09/12 13:39"
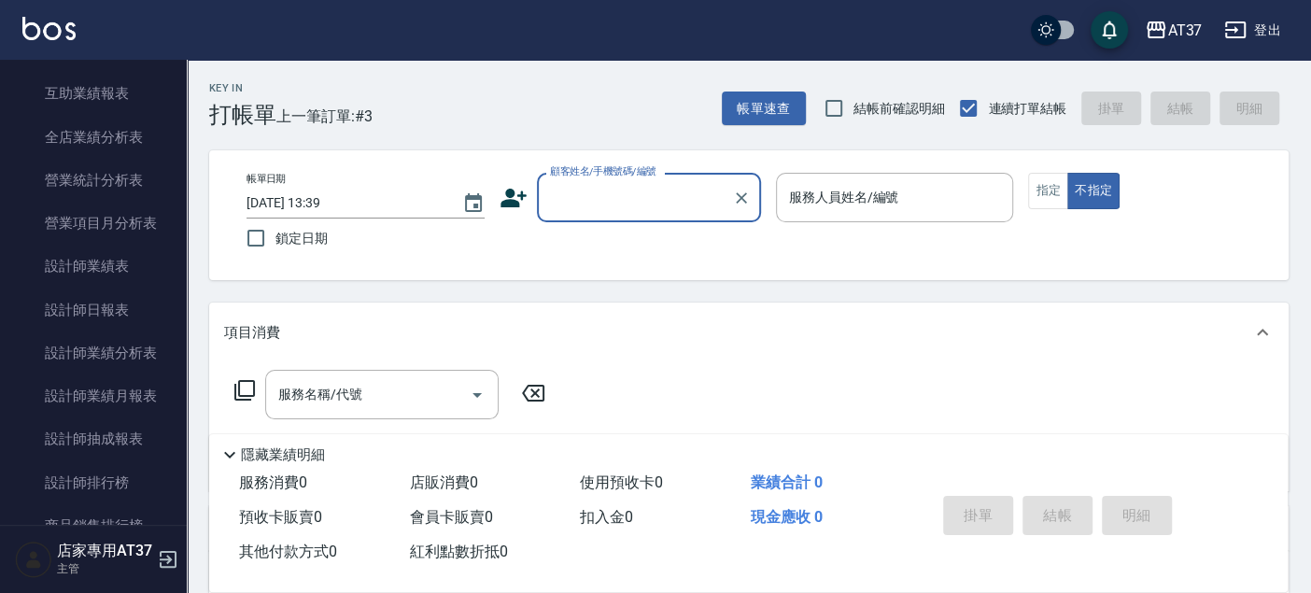
scroll to position [829, 0]
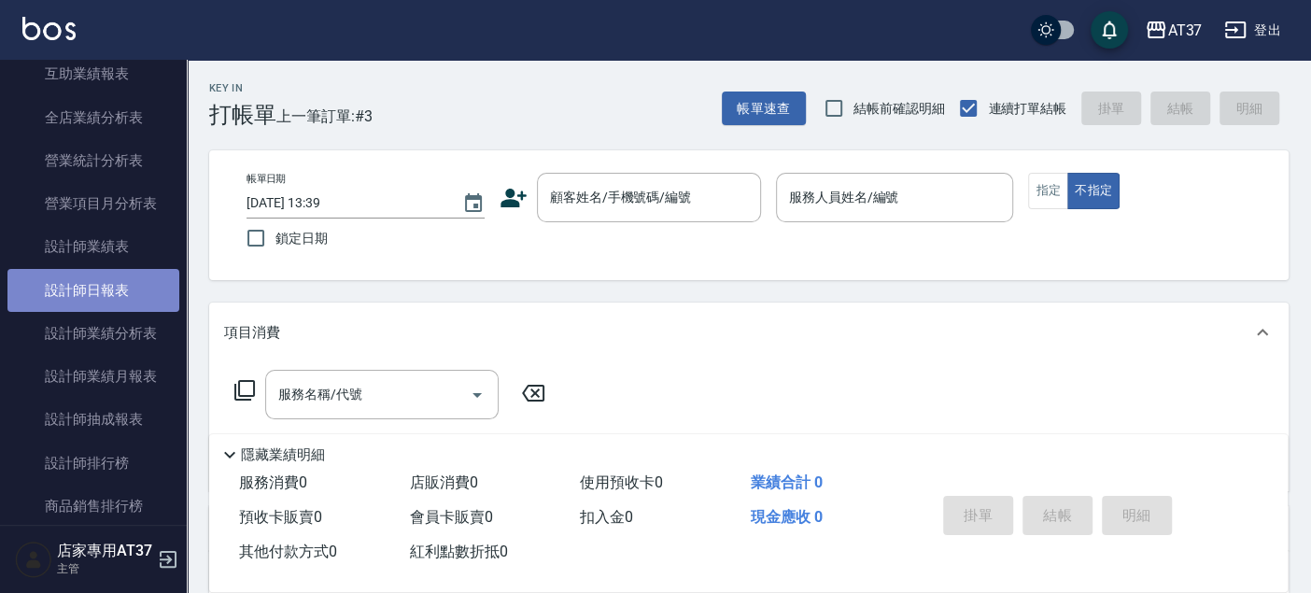
click at [136, 288] on link "設計師日報表" at bounding box center [93, 290] width 172 height 43
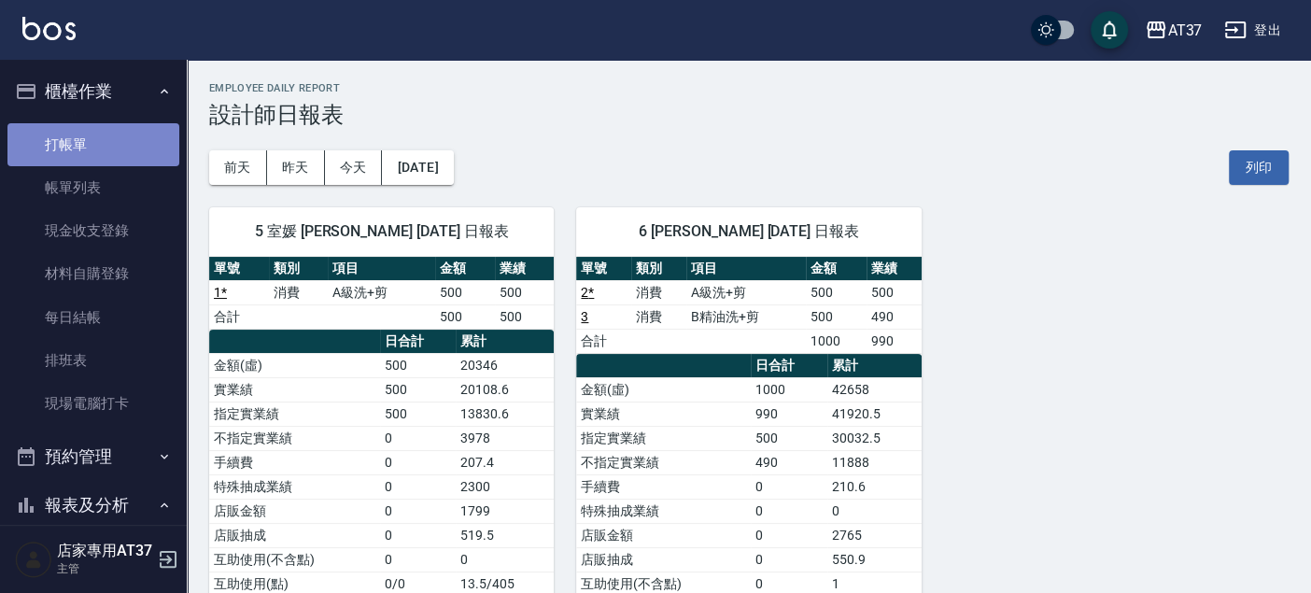
click at [100, 157] on link "打帳單" at bounding box center [93, 144] width 172 height 43
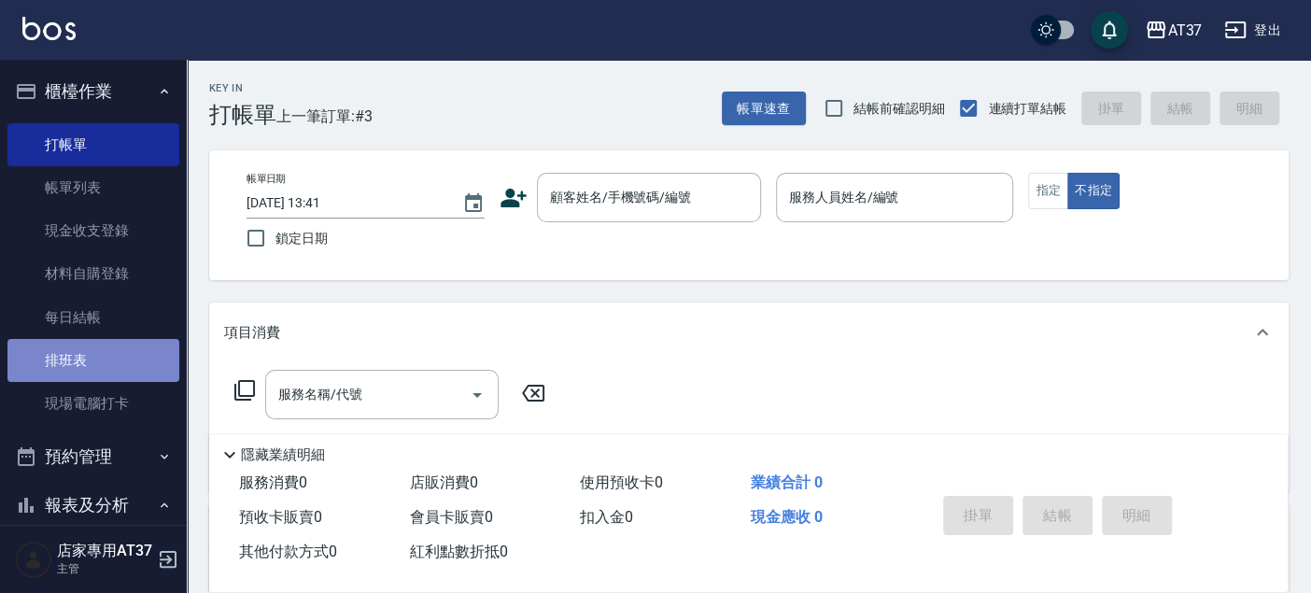
click at [105, 360] on link "排班表" at bounding box center [93, 360] width 172 height 43
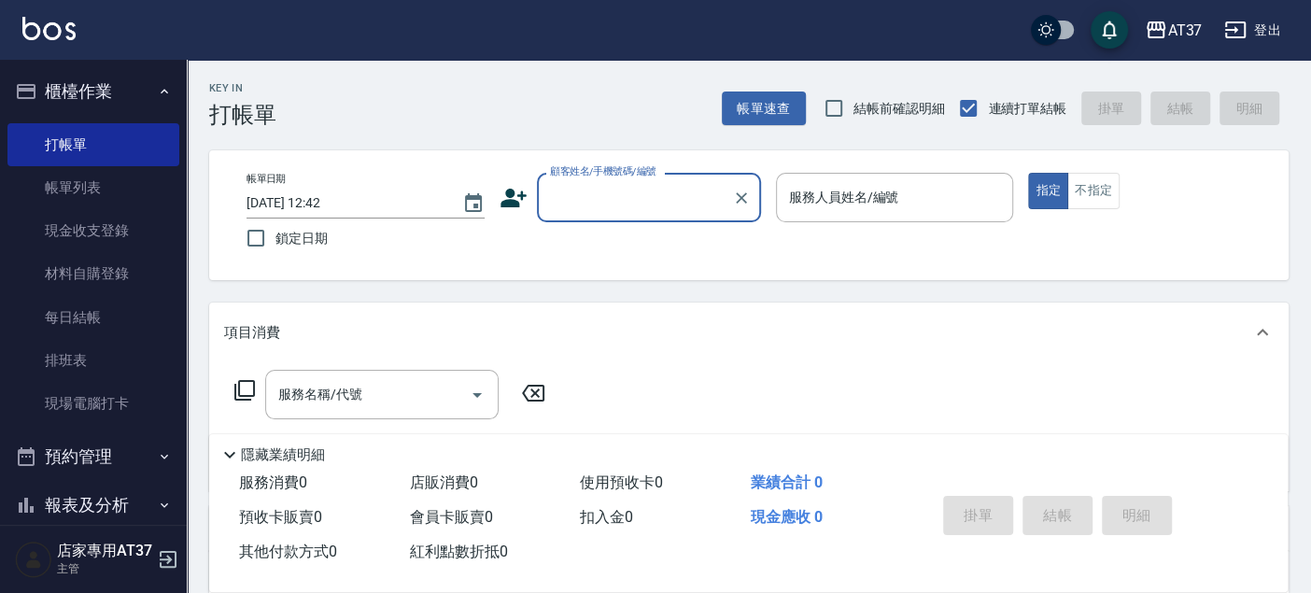
click at [616, 205] on input "顧客姓名/手機號碼/編號" at bounding box center [634, 197] width 179 height 33
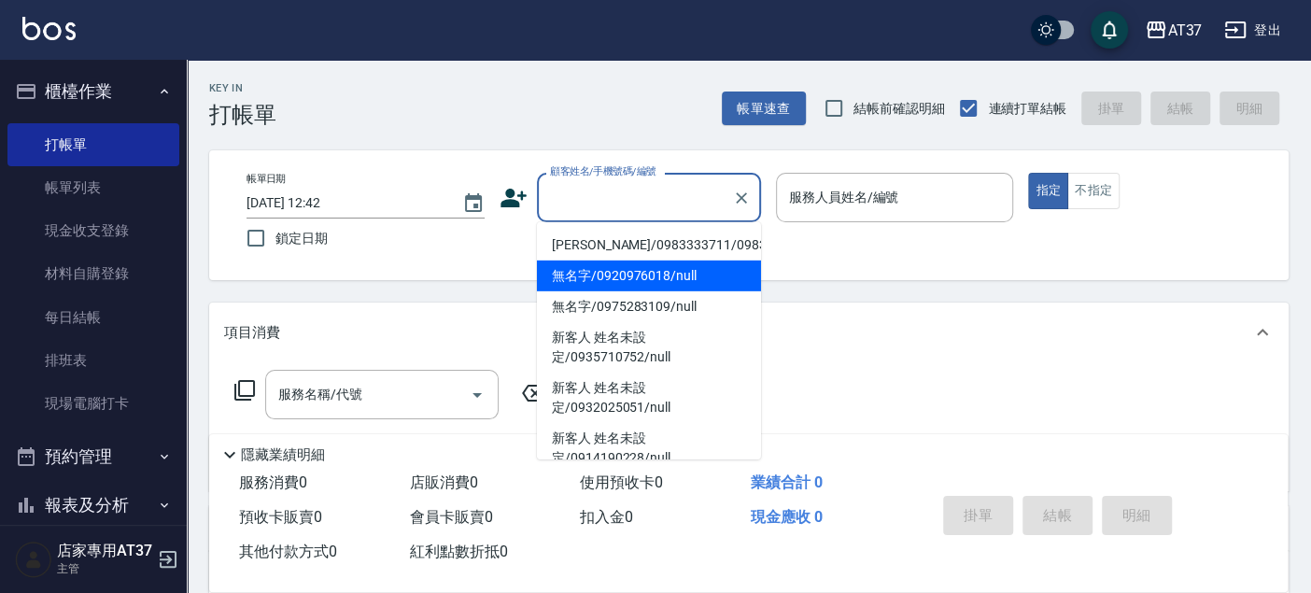
click at [655, 279] on li "無名字/0920976018/null" at bounding box center [649, 276] width 224 height 31
type input "無名字/0920976018/null"
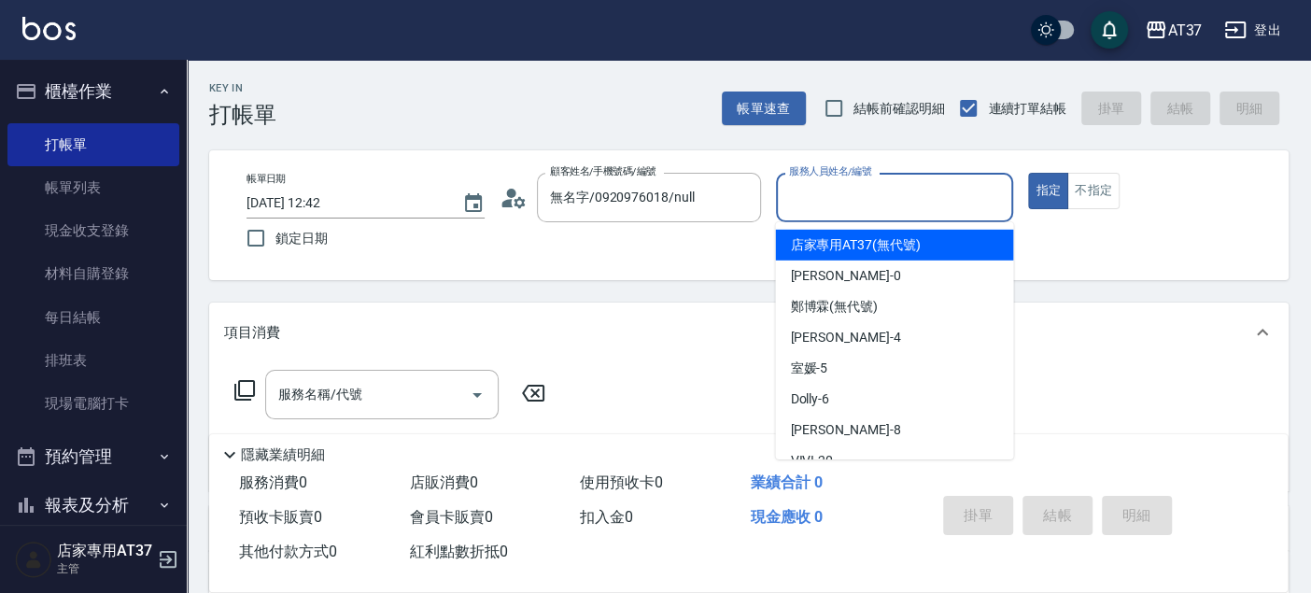
click at [839, 192] on input "服務人員姓名/編號" at bounding box center [894, 197] width 221 height 33
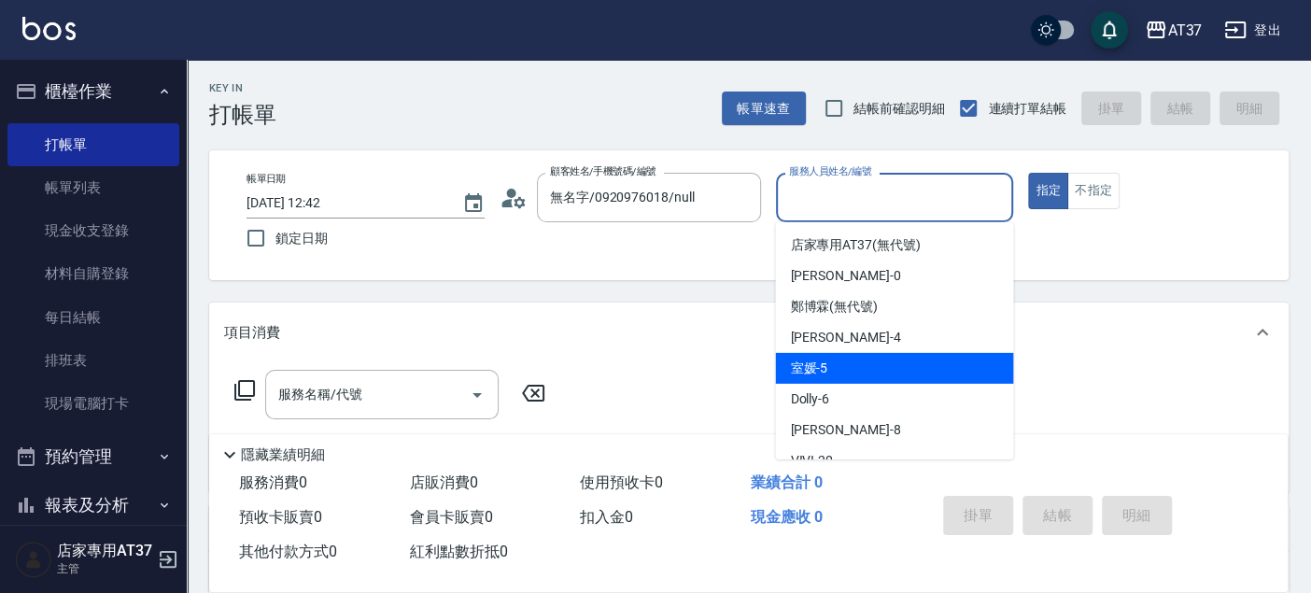
click at [901, 377] on div "室媛 -5" at bounding box center [894, 368] width 238 height 31
type input "室媛-5"
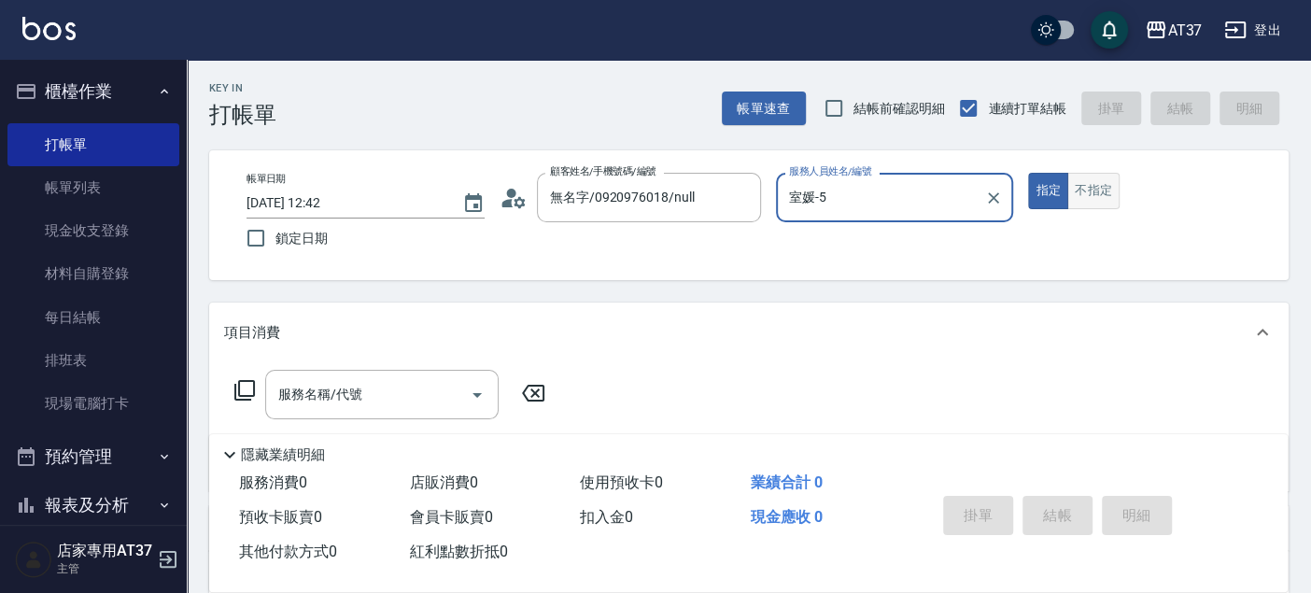
click at [1081, 191] on button "不指定" at bounding box center [1093, 191] width 52 height 36
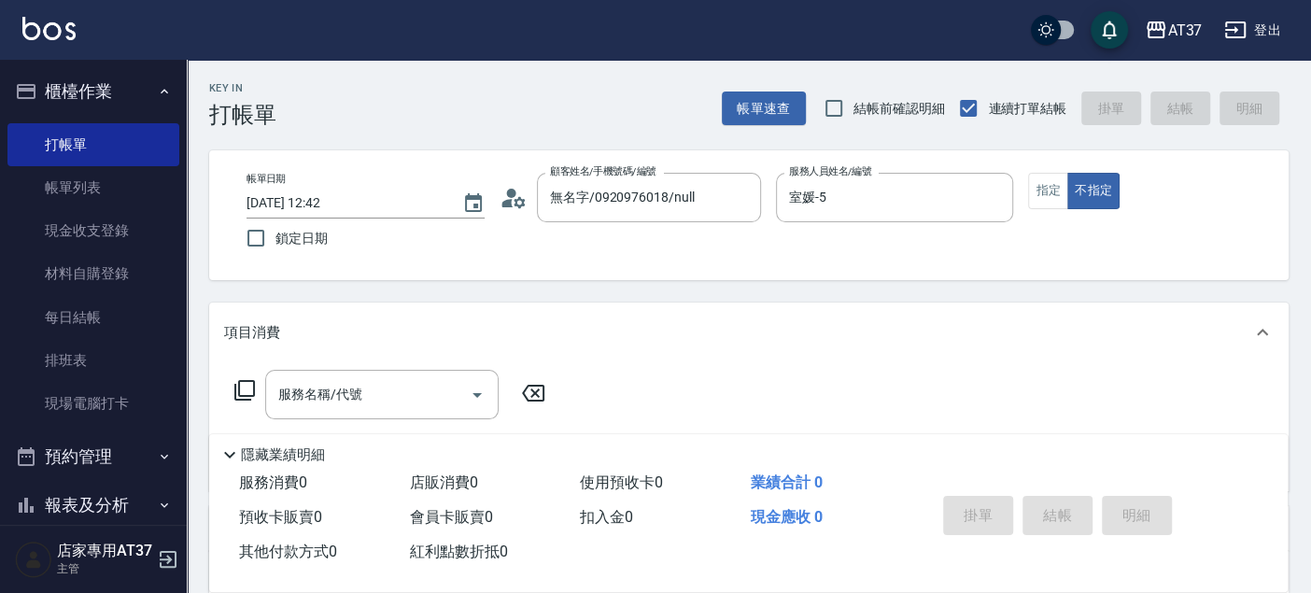
click at [235, 388] on icon at bounding box center [244, 390] width 21 height 21
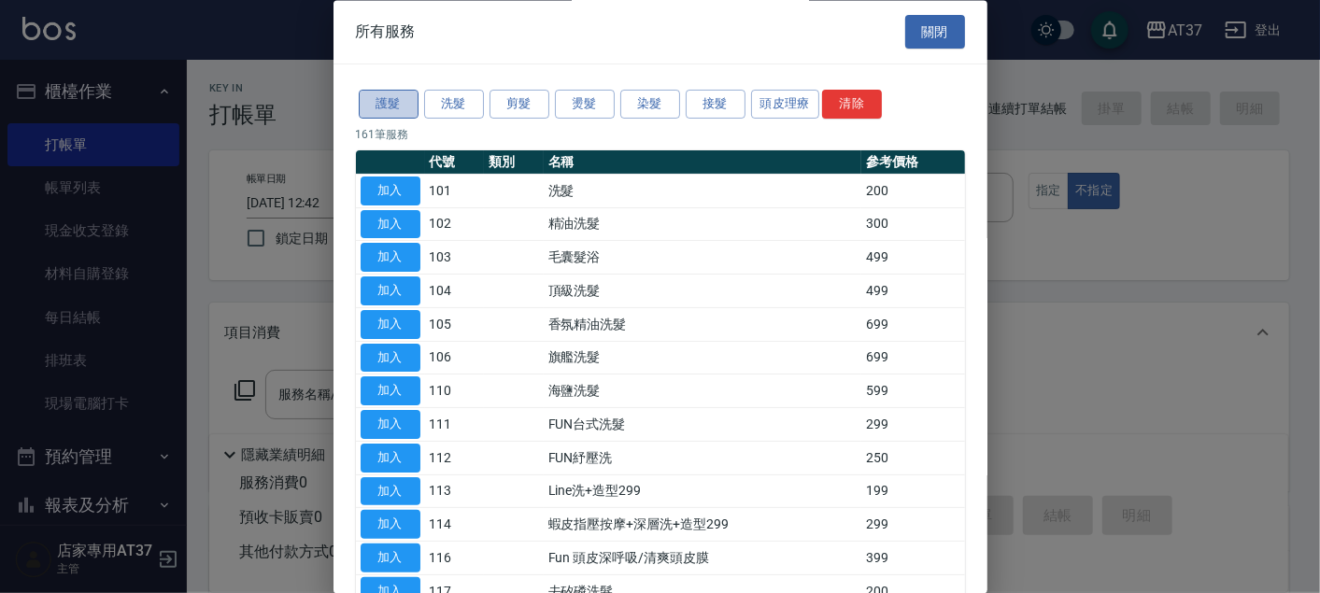
click at [397, 108] on button "護髮" at bounding box center [389, 105] width 60 height 29
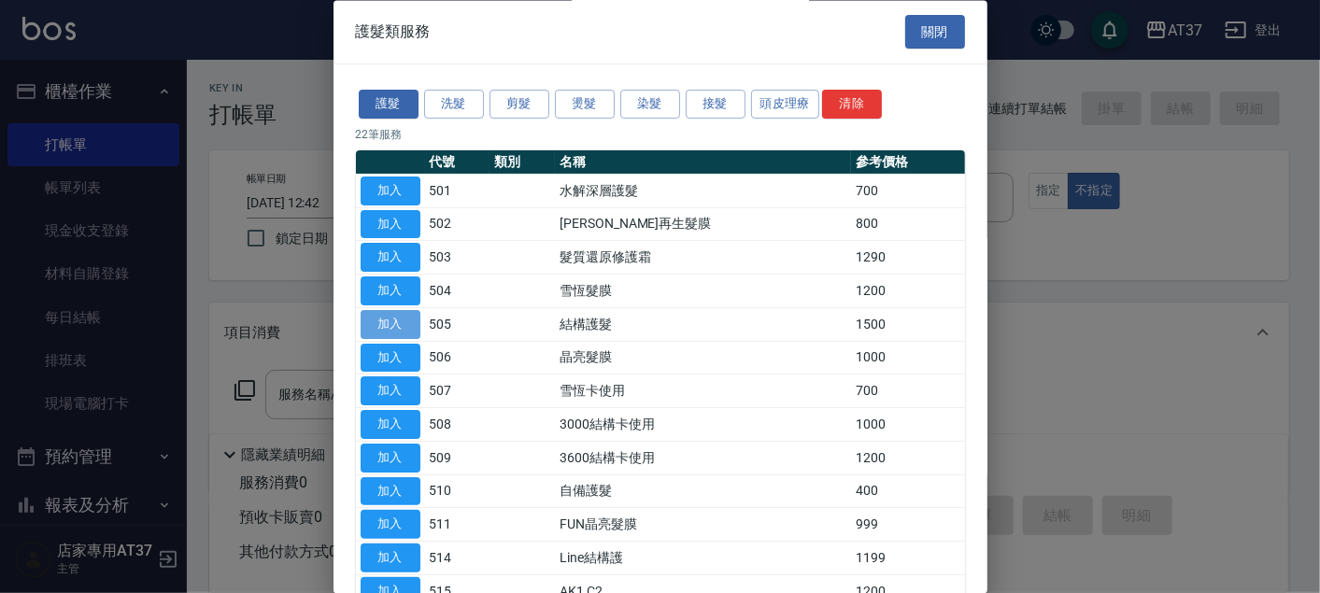
click at [411, 318] on button "加入" at bounding box center [390, 324] width 60 height 29
type input "結構護髮(505)"
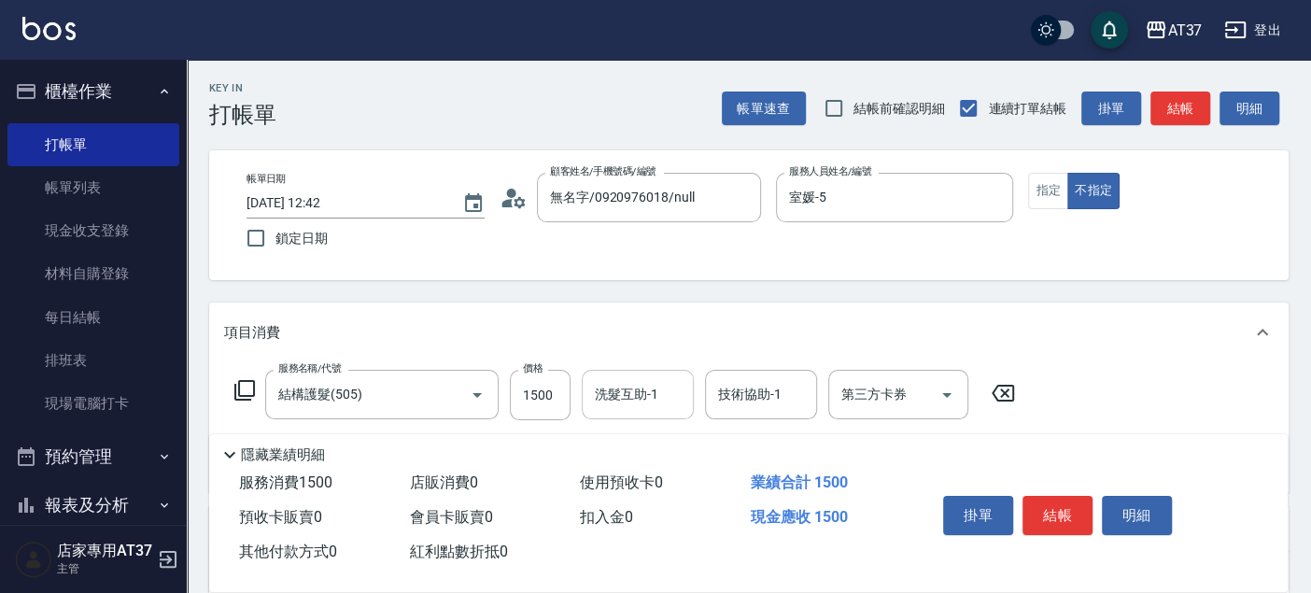
click at [632, 392] on div "洗髮互助-1 洗髮互助-1" at bounding box center [638, 394] width 112 height 49
type input "[PERSON_NAME]-25"
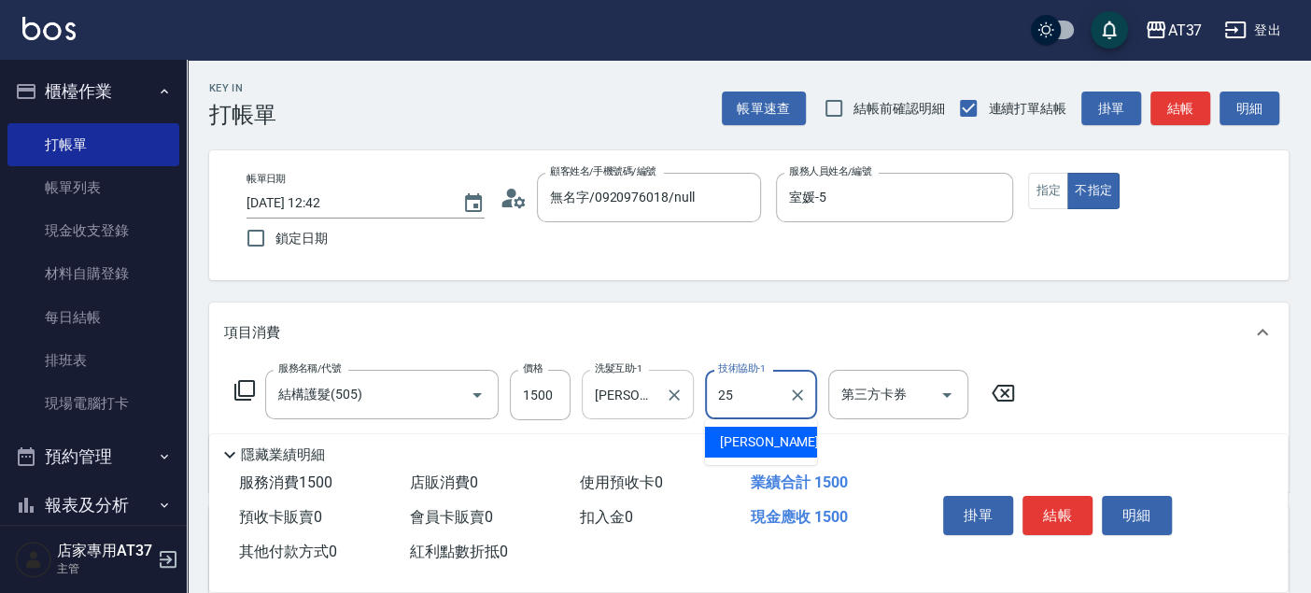
type input "[PERSON_NAME]-25"
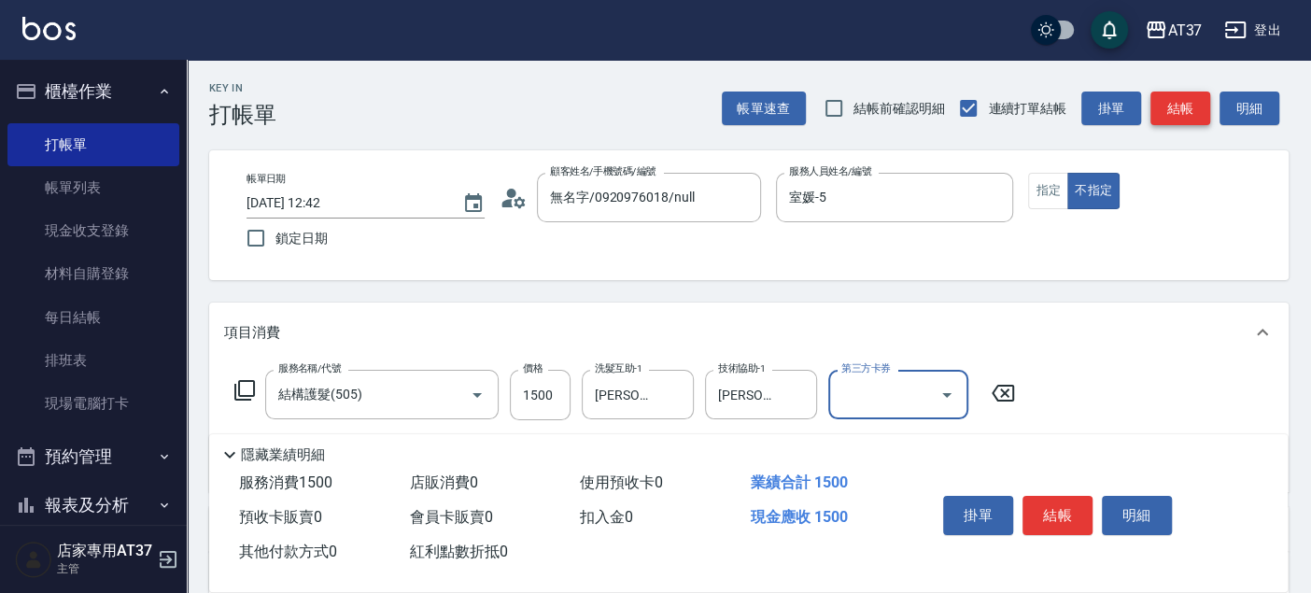
click at [1188, 109] on button "結帳" at bounding box center [1181, 109] width 60 height 35
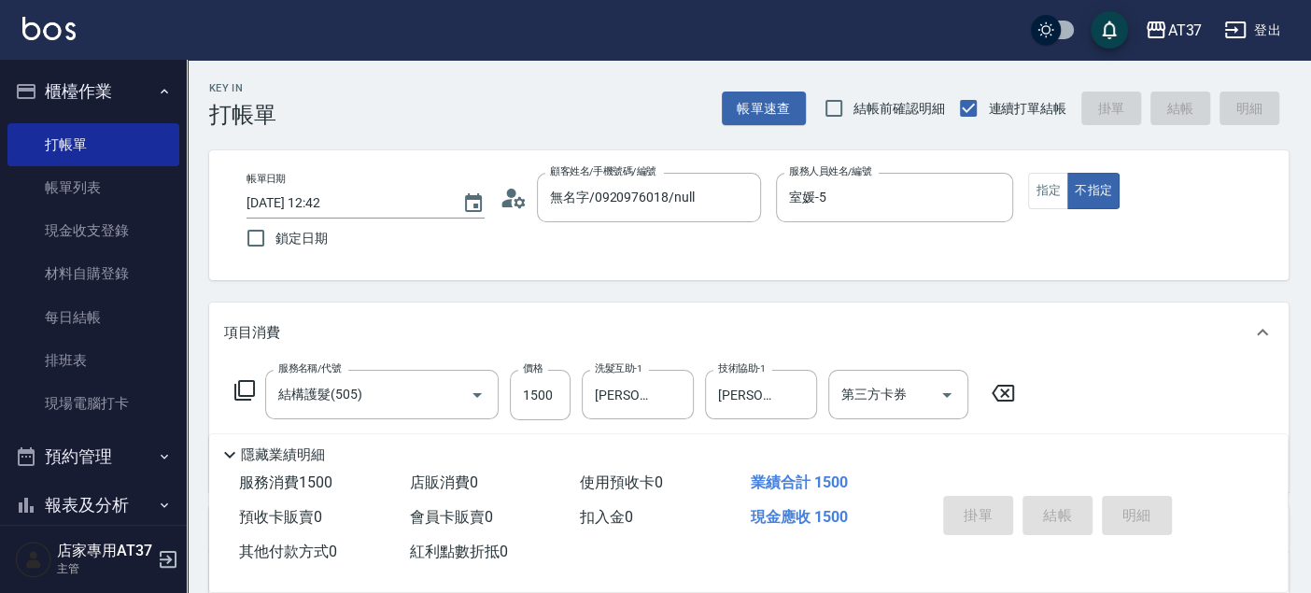
type input "[DATE] 13:55"
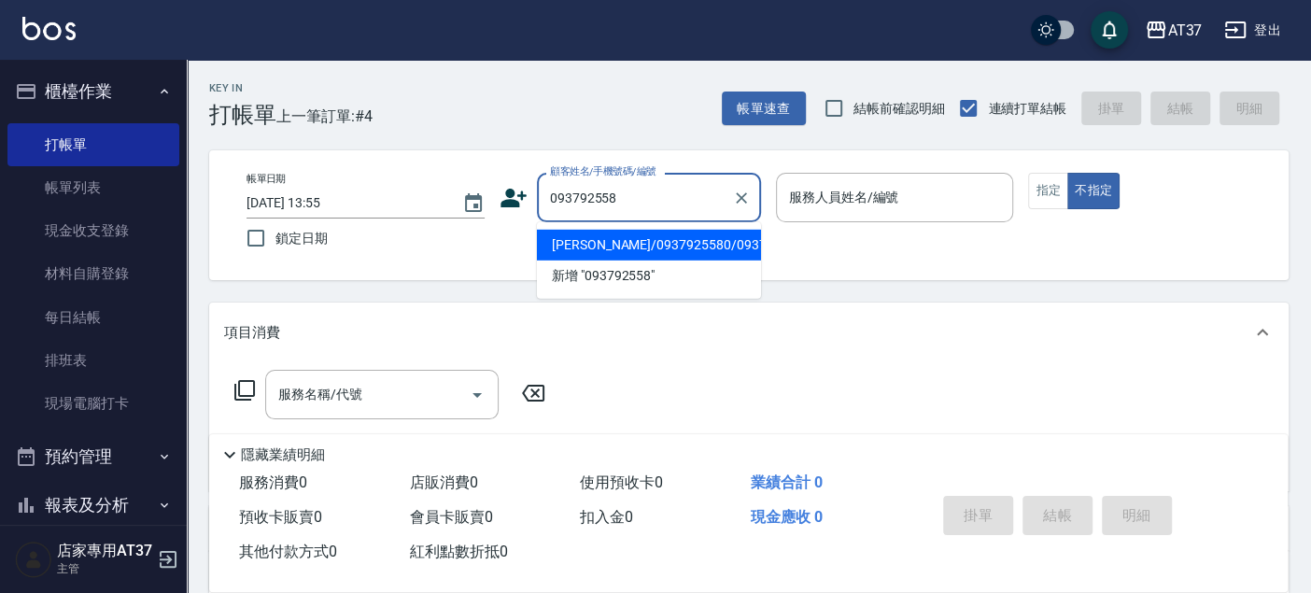
type input "0937925580"
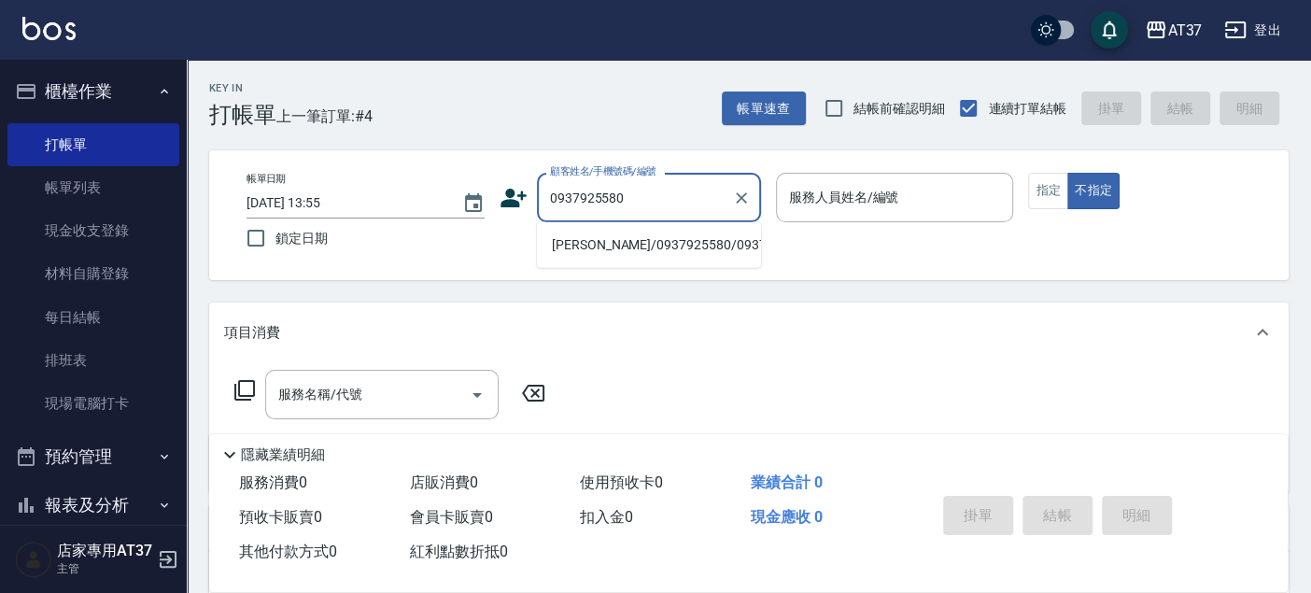
drag, startPoint x: 654, startPoint y: 207, endPoint x: 0, endPoint y: 299, distance: 660.1
click at [0, 265] on html "AT37 登出 櫃檯作業 打帳單 帳單列表 現金收支登錄 材料自購登錄 每日結帳 排班表 現場電腦打卡 預約管理 預約管理 單日預約紀錄 單週預約紀錄 報表及…" at bounding box center [655, 453] width 1311 height 907
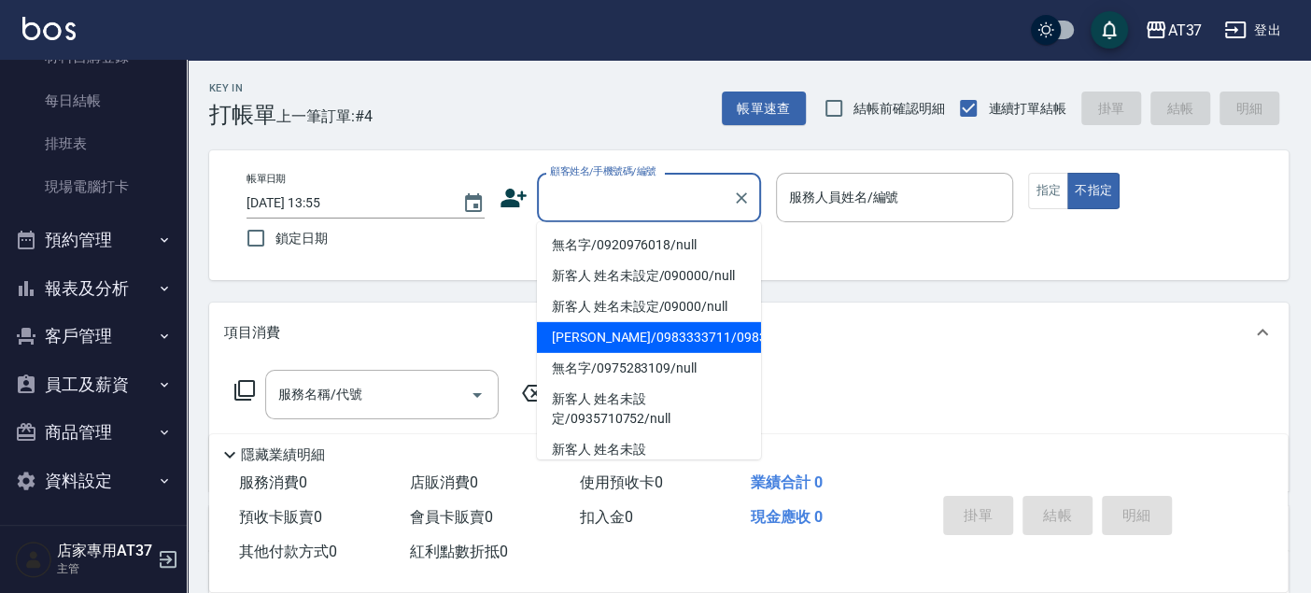
scroll to position [311, 0]
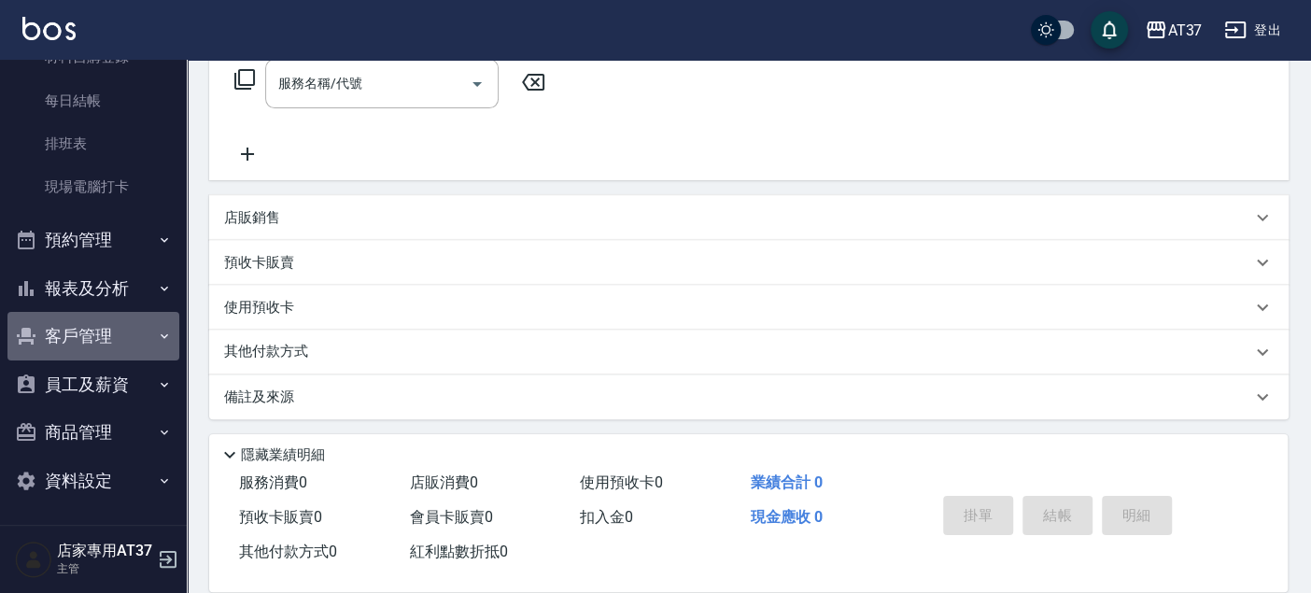
drag, startPoint x: 106, startPoint y: 325, endPoint x: 101, endPoint y: 351, distance: 26.7
click at [106, 326] on button "客戶管理" at bounding box center [93, 336] width 172 height 49
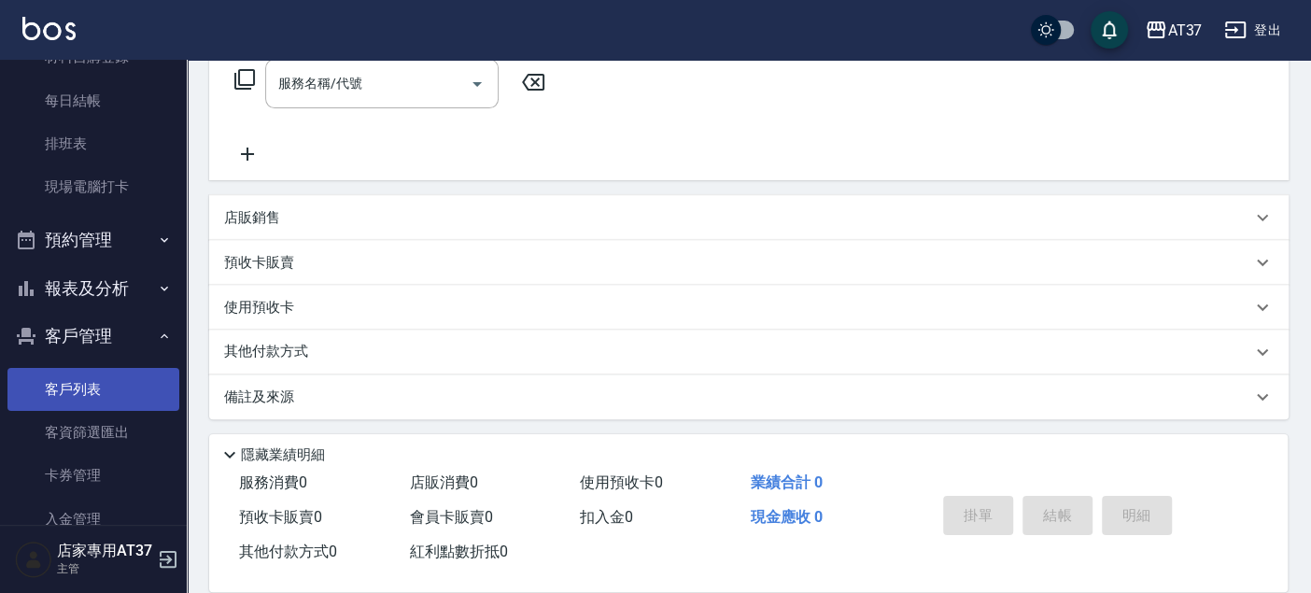
click at [92, 369] on link "客戶列表" at bounding box center [93, 389] width 172 height 43
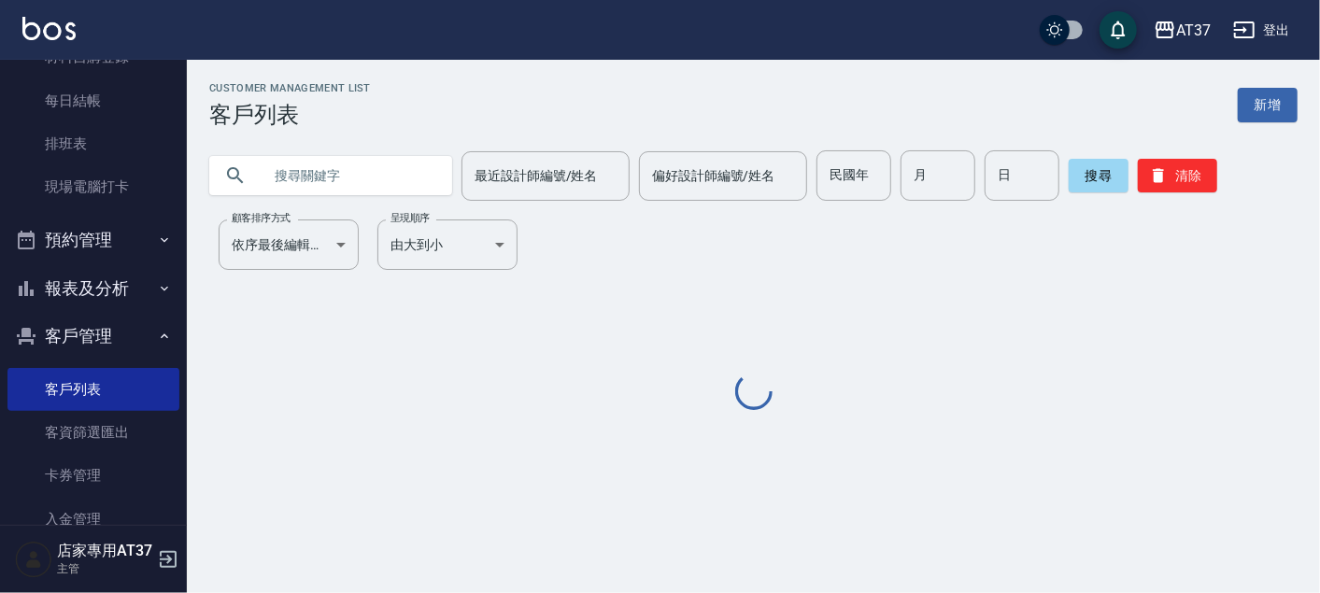
click at [342, 191] on input "text" at bounding box center [349, 175] width 176 height 50
paste input "0937925580"
type input "0937925580"
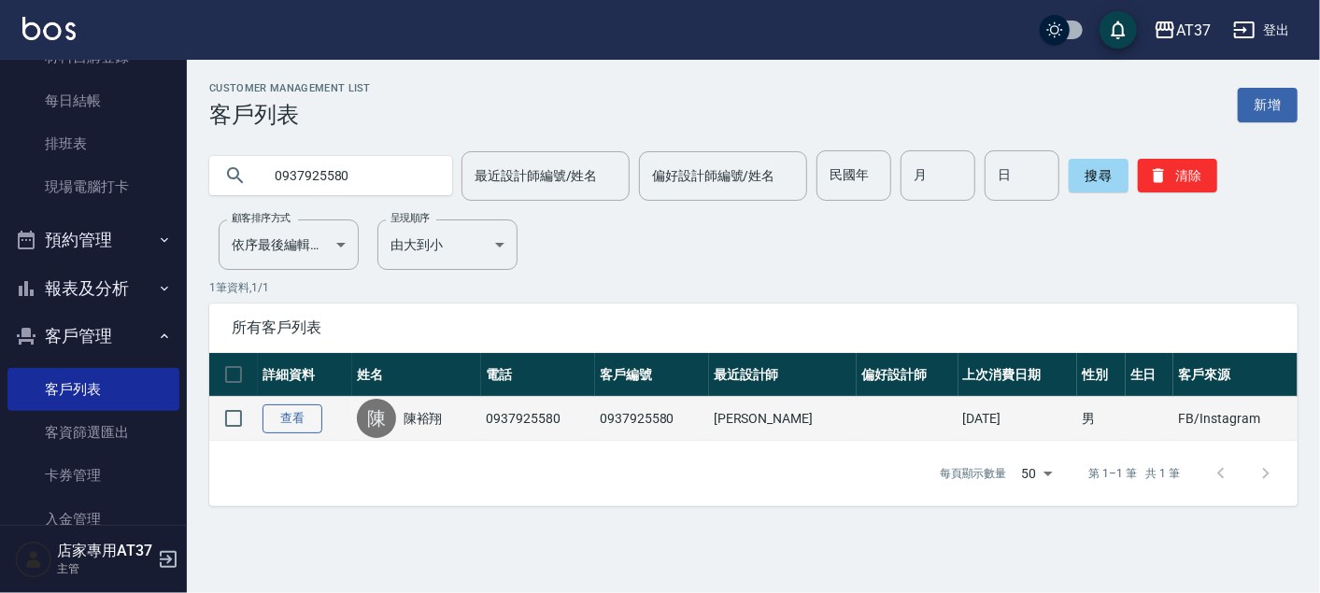
click at [279, 421] on link "查看" at bounding box center [292, 418] width 60 height 29
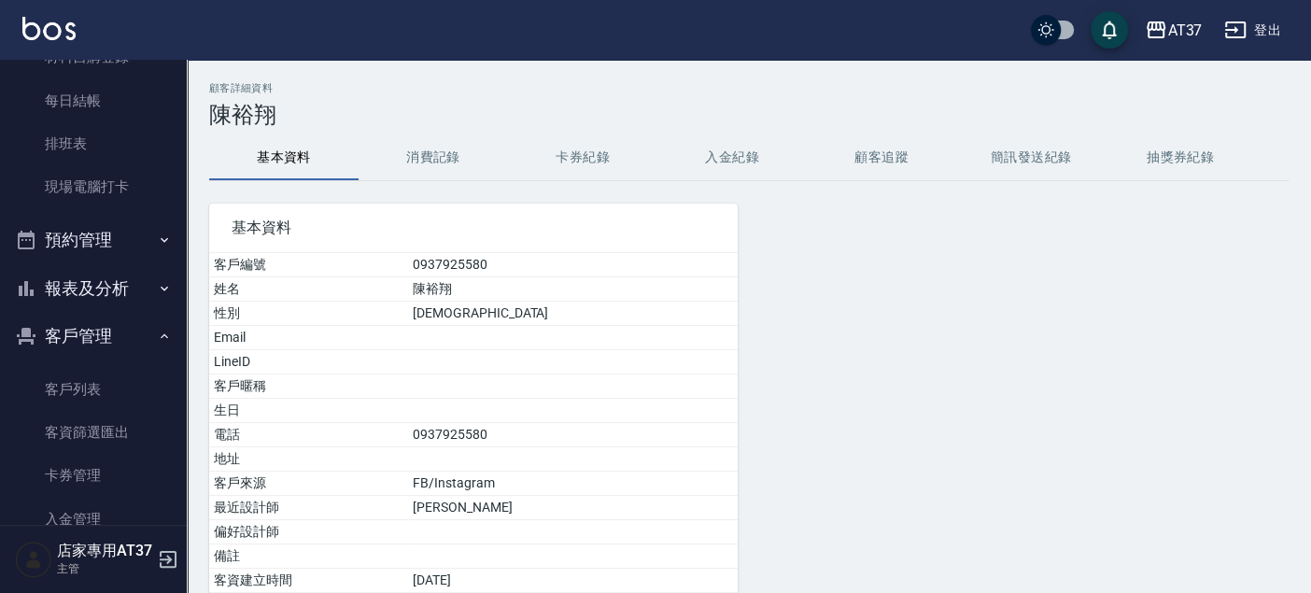
click at [437, 154] on button "消費記錄" at bounding box center [433, 157] width 149 height 45
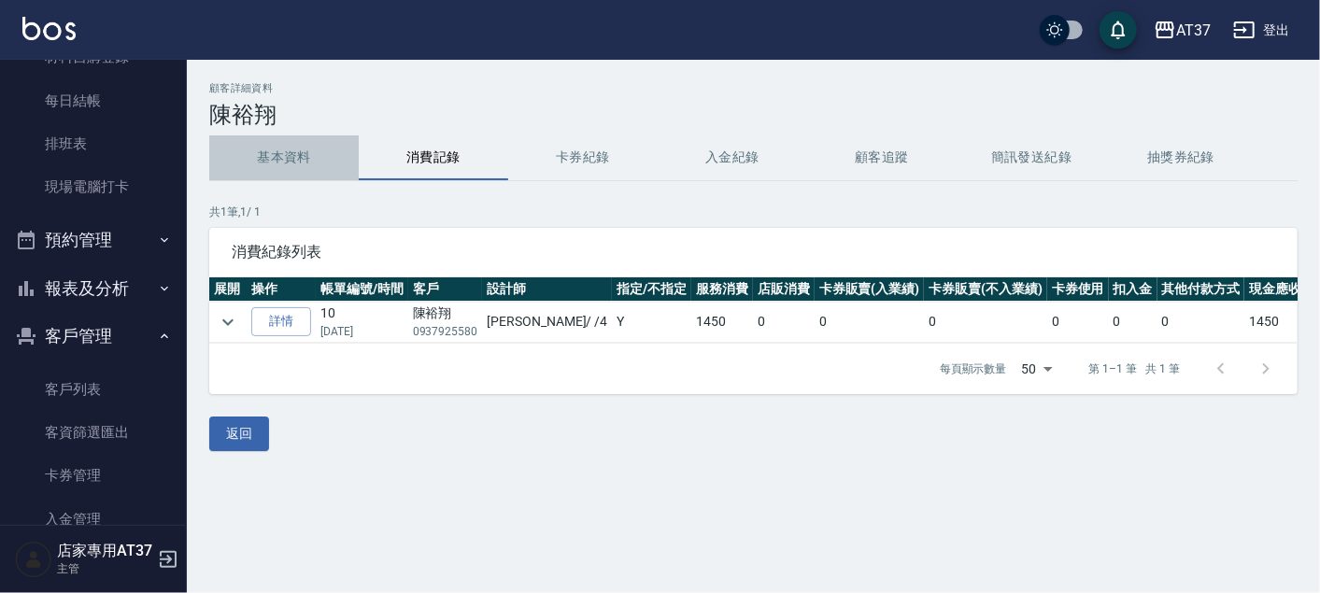
click at [311, 149] on button "基本資料" at bounding box center [283, 157] width 149 height 45
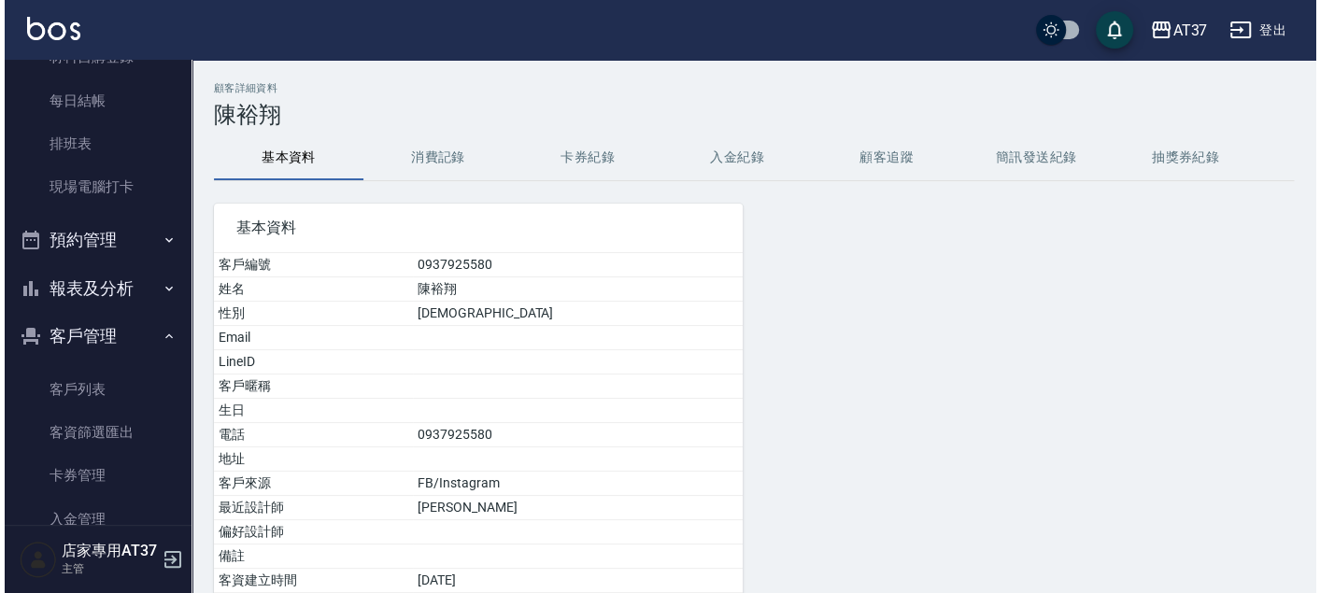
scroll to position [138, 0]
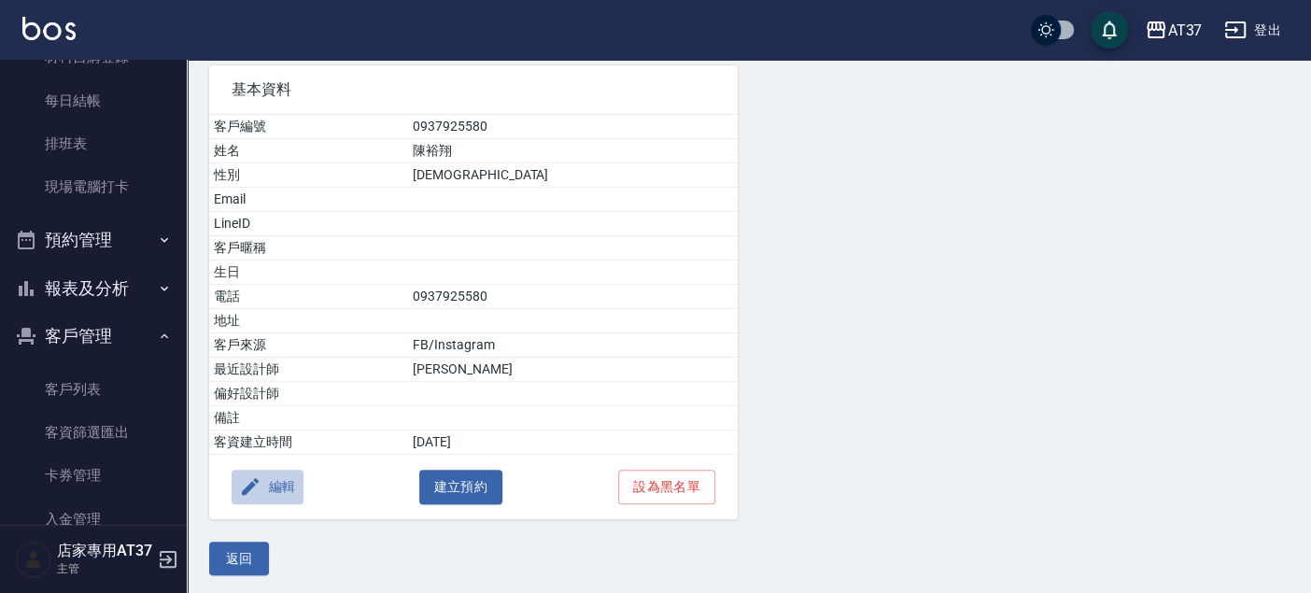
click at [289, 487] on button "編輯" at bounding box center [268, 487] width 72 height 35
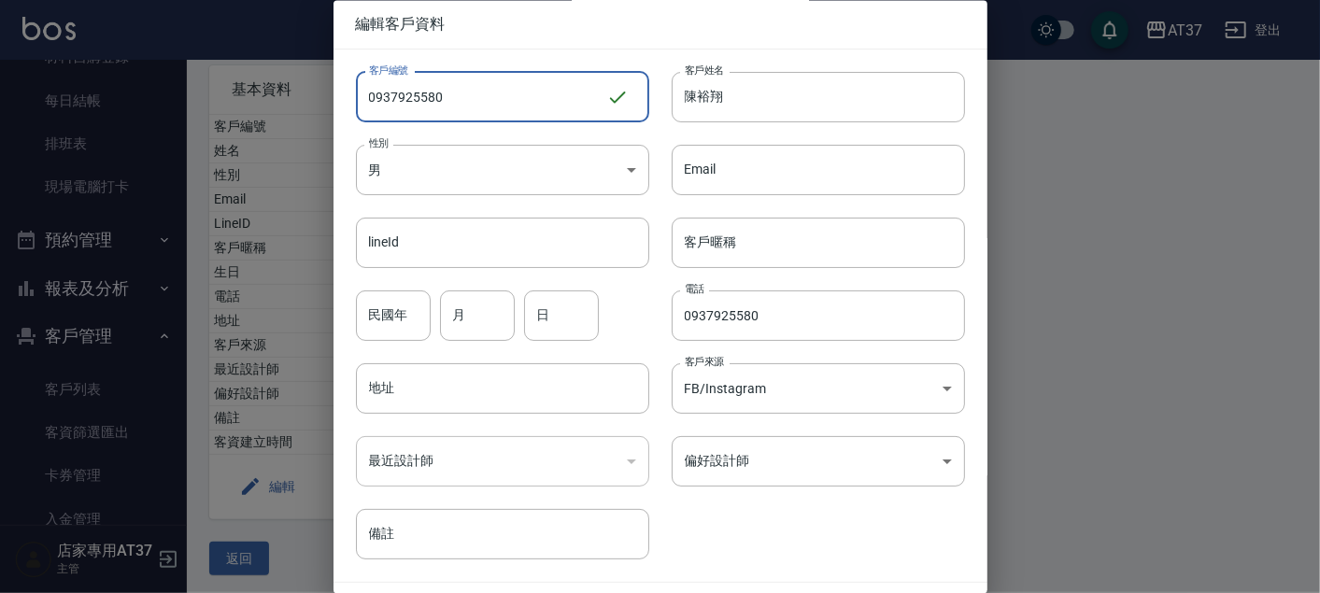
drag, startPoint x: 550, startPoint y: 91, endPoint x: 0, endPoint y: 232, distance: 567.8
click at [0, 226] on html "AT37 登出 櫃檯作業 打帳單 帳單列表 現金收支登錄 材料自購登錄 每日結帳 排班表 現場電腦打卡 預約管理 預約管理 單日預約紀錄 單週預約紀錄 報表及…" at bounding box center [660, 230] width 1320 height 736
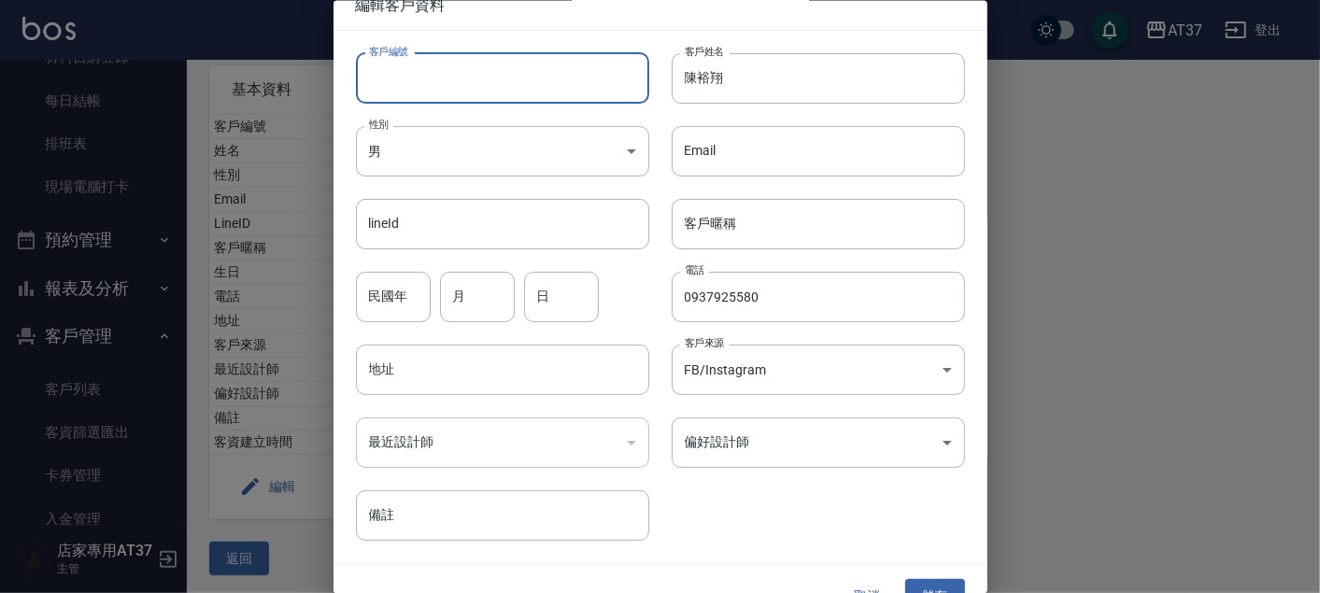
scroll to position [53, 0]
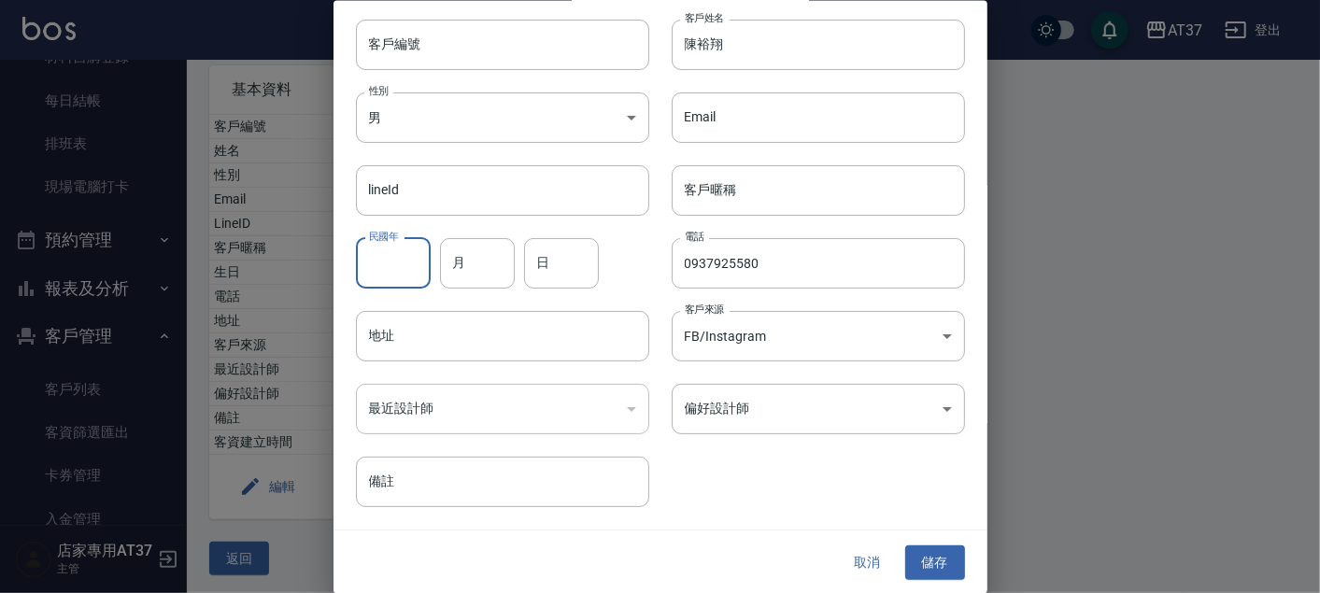
click at [421, 251] on input "民國年" at bounding box center [393, 262] width 75 height 50
type input "86"
type input "9"
type input "5"
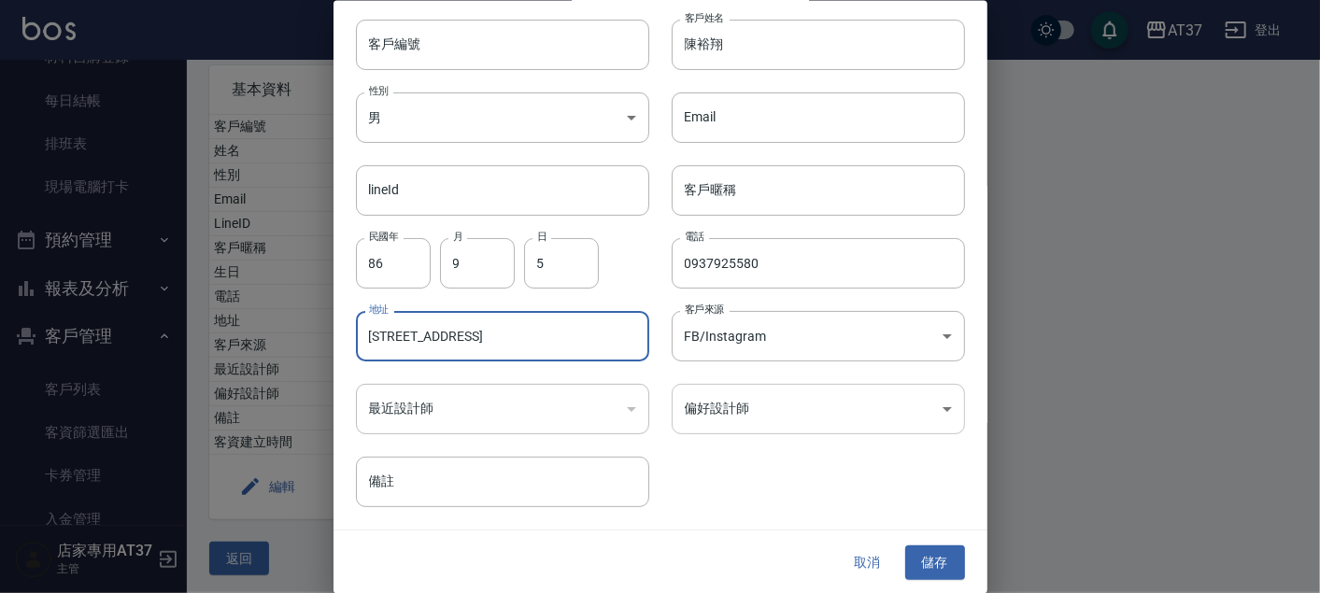
type input "[STREET_ADDRESS]"
click at [787, 384] on body "AT37 登出 櫃檯作業 打帳單 帳單列表 現金收支登錄 材料自購登錄 每日結帳 排班表 現場電腦打卡 預約管理 預約管理 單日預約紀錄 單週預約紀錄 報表及…" at bounding box center [660, 230] width 1320 height 736
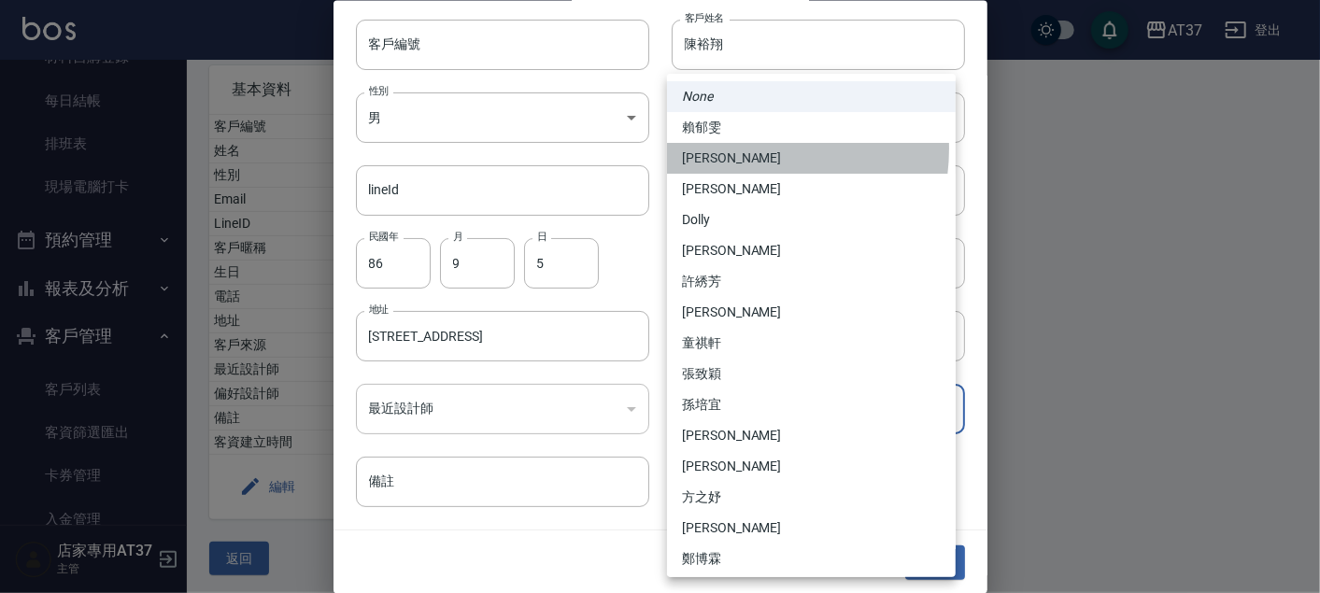
click at [736, 148] on li "[PERSON_NAME]" at bounding box center [811, 158] width 289 height 31
type input "d1f85335-6912-48b7-9a0c-af6889e63979"
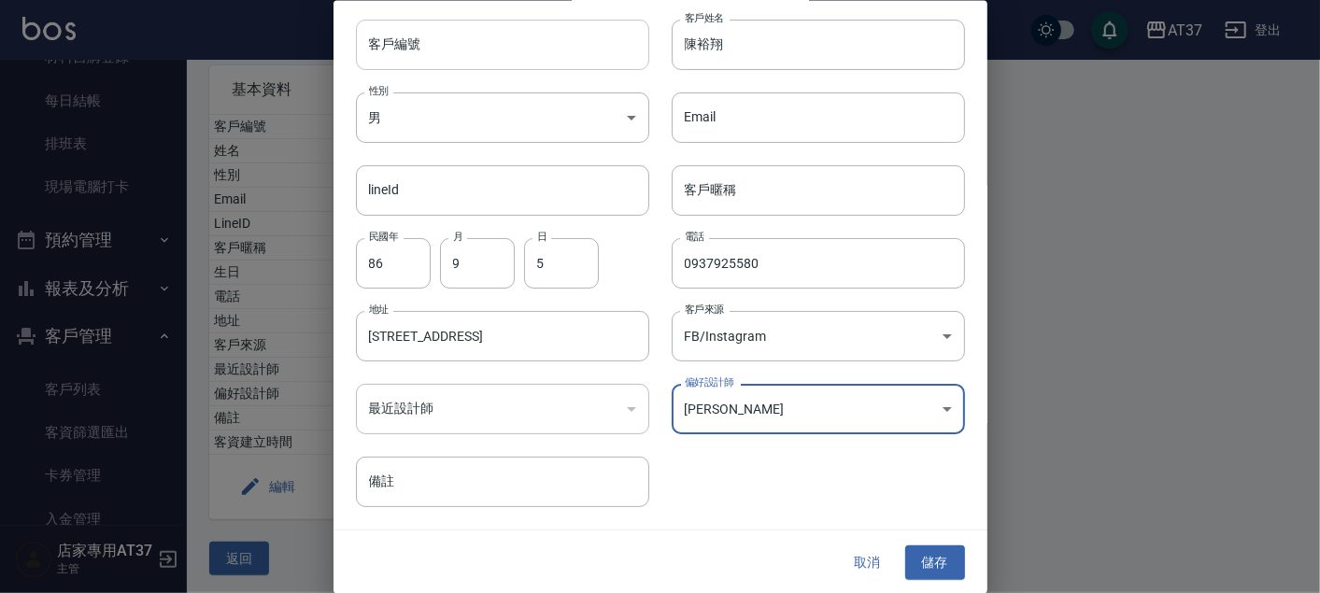
click at [480, 39] on input "客戶編號" at bounding box center [502, 44] width 293 height 50
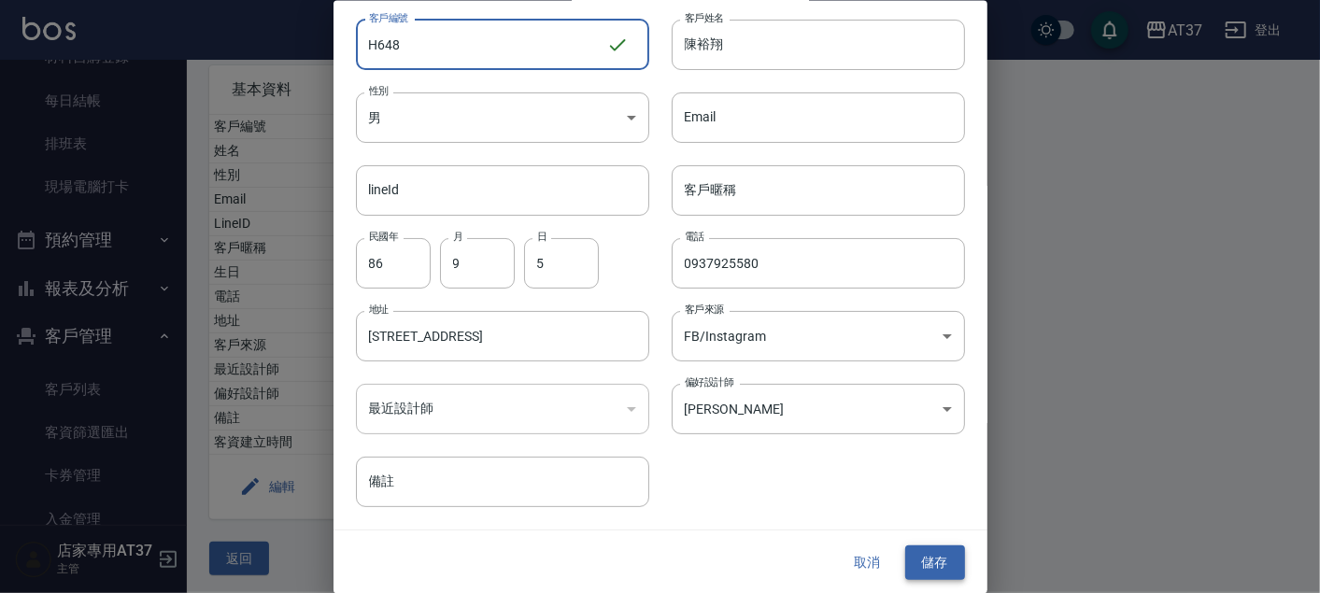
type input "H648"
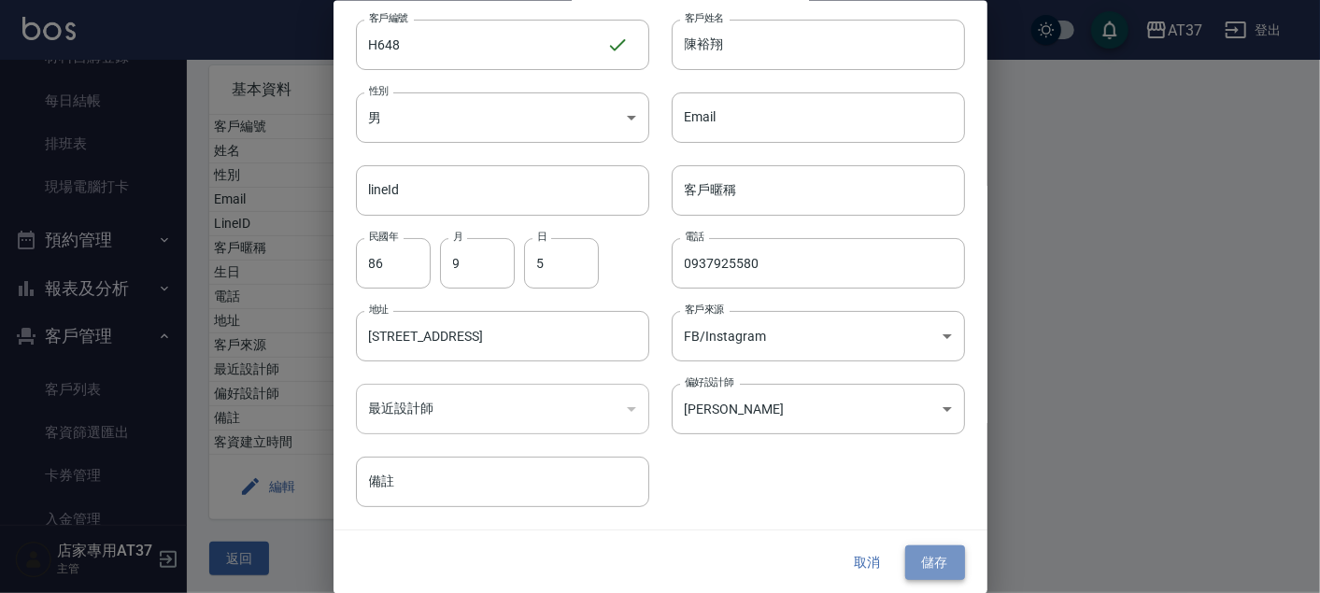
click at [922, 558] on button "儲存" at bounding box center [935, 562] width 60 height 35
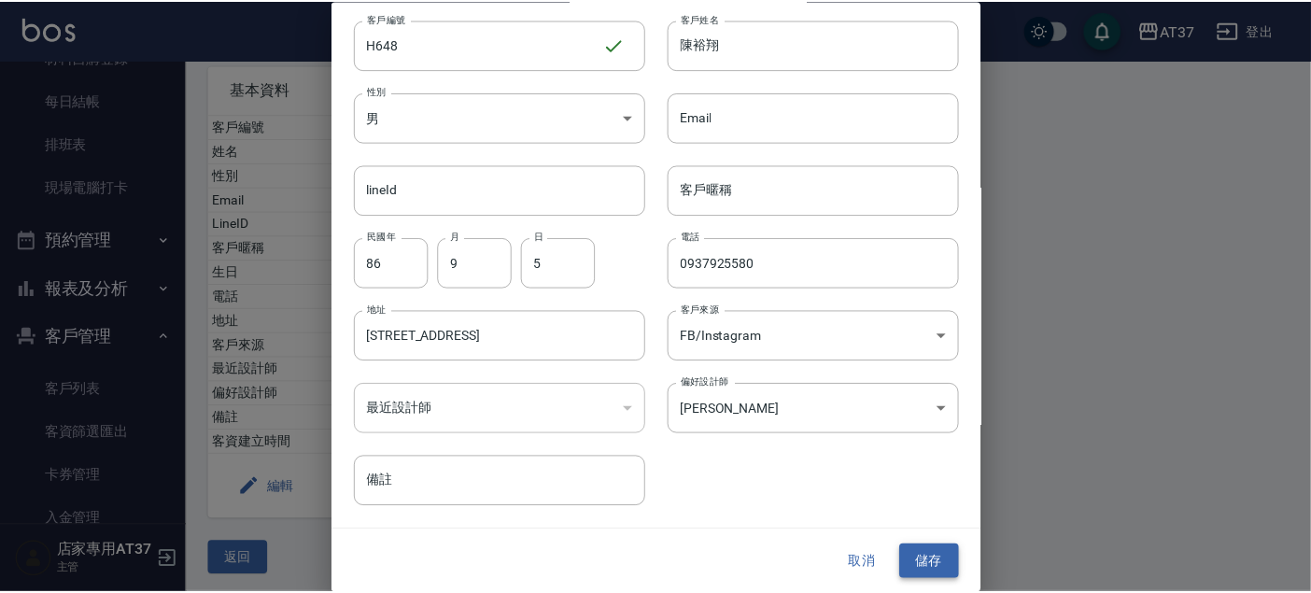
scroll to position [0, 0]
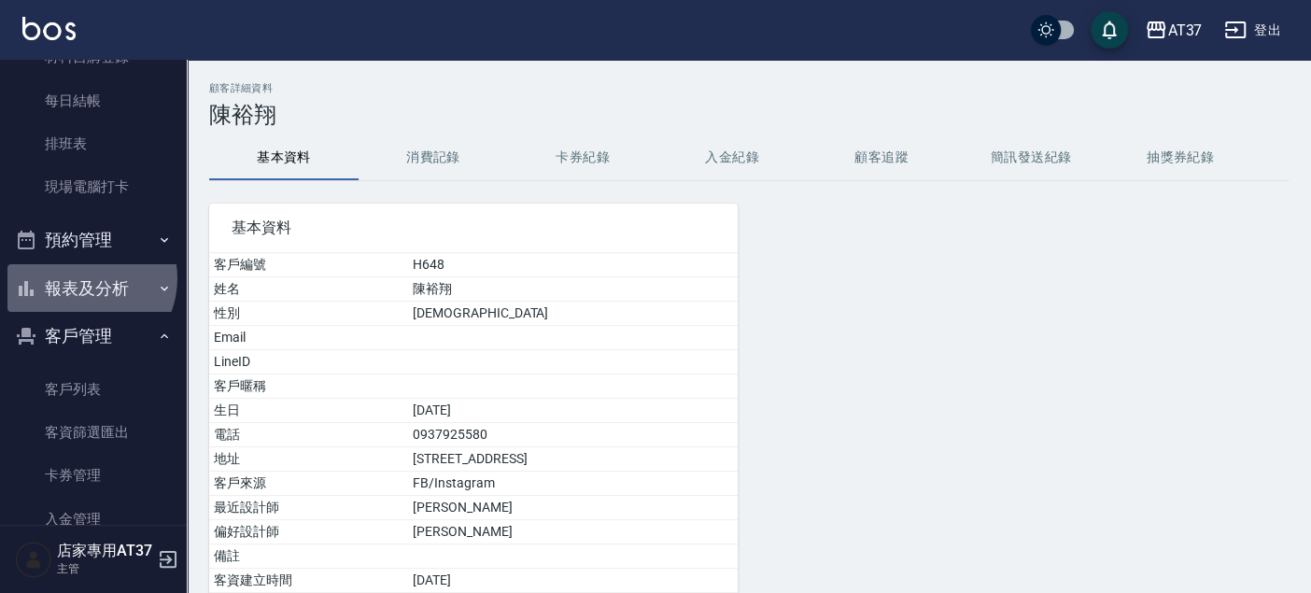
click at [82, 277] on button "報表及分析" at bounding box center [93, 288] width 172 height 49
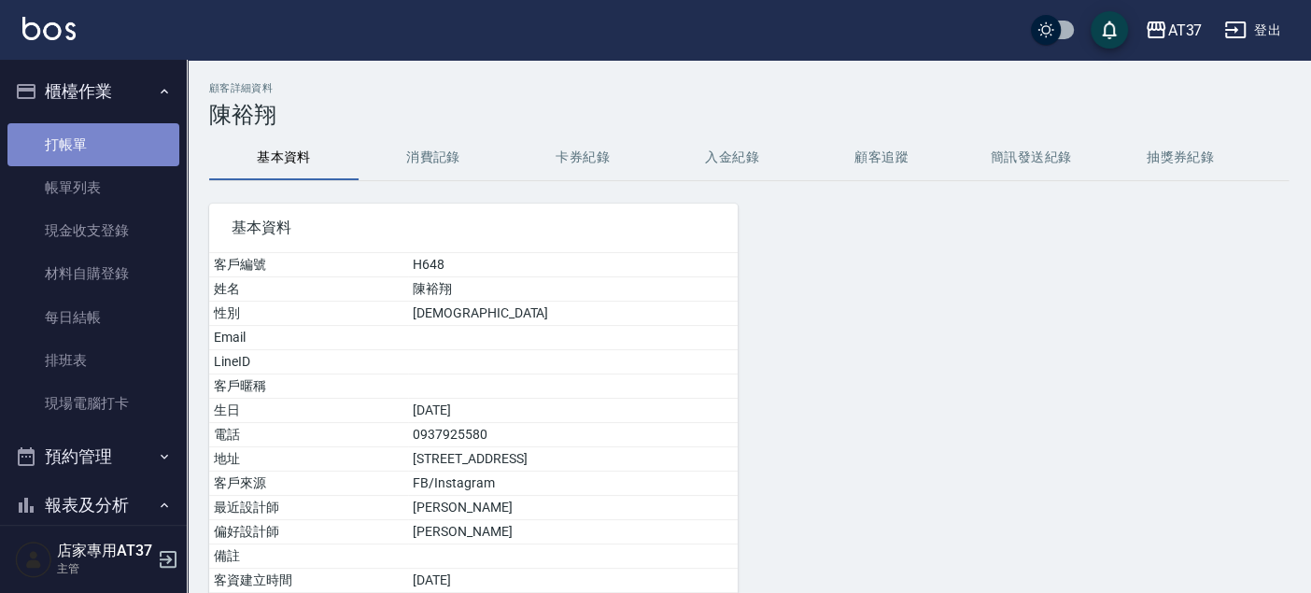
click at [99, 157] on link "打帳單" at bounding box center [93, 144] width 172 height 43
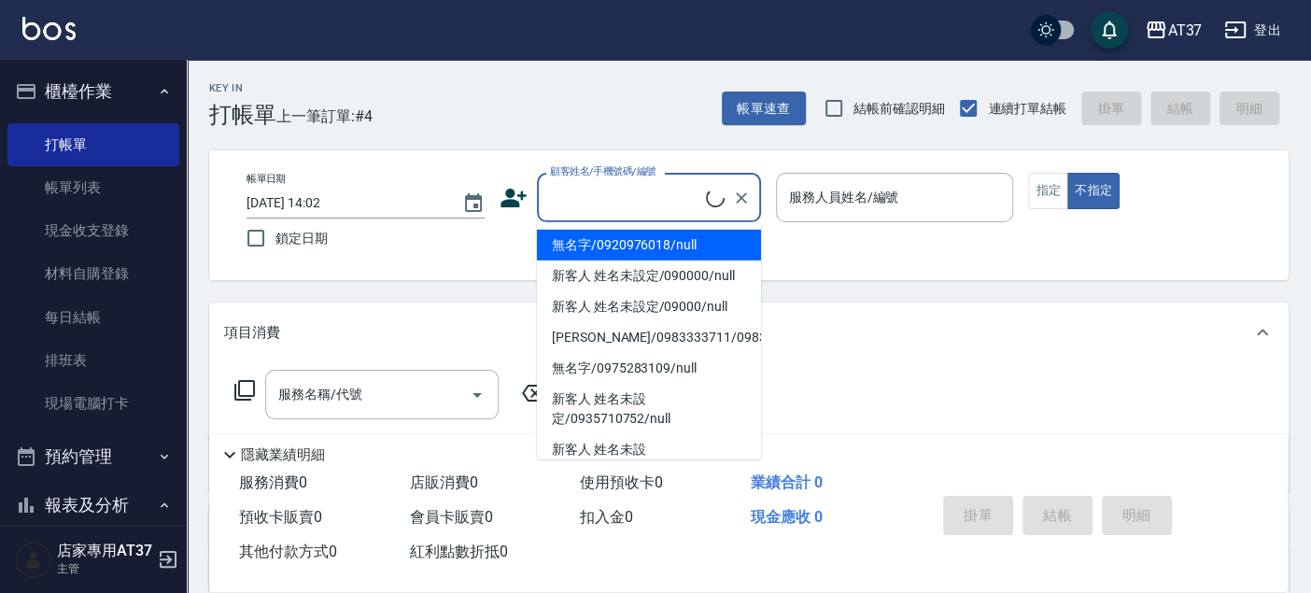
click at [555, 196] on input "顧客姓名/手機號碼/編號" at bounding box center [625, 197] width 161 height 33
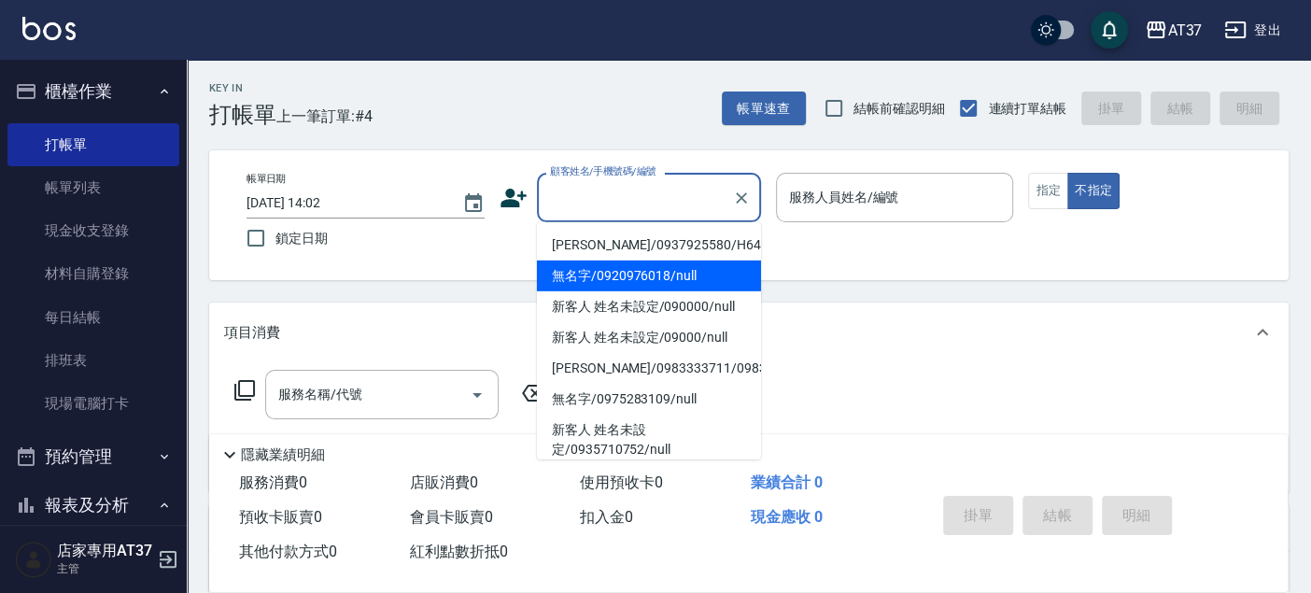
click at [586, 246] on li "[PERSON_NAME]/0937925580/H648" at bounding box center [649, 245] width 224 height 31
type input "[PERSON_NAME]/0937925580/H648"
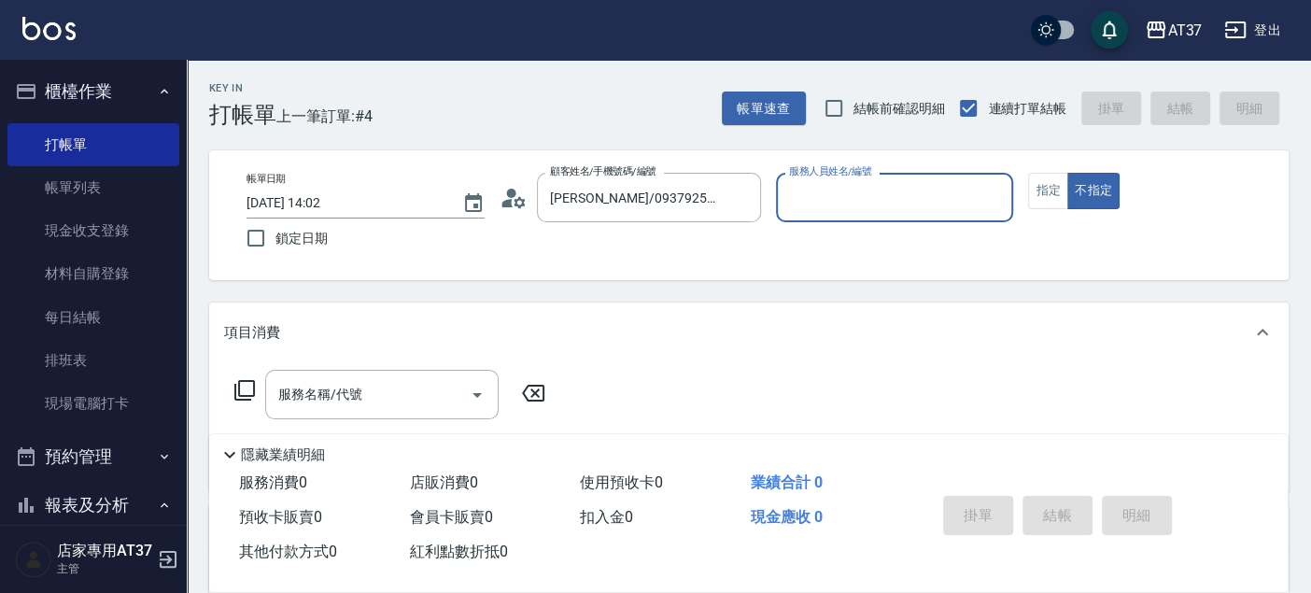
type input "[PERSON_NAME]-4"
click at [1038, 175] on button "指定" at bounding box center [1048, 191] width 40 height 36
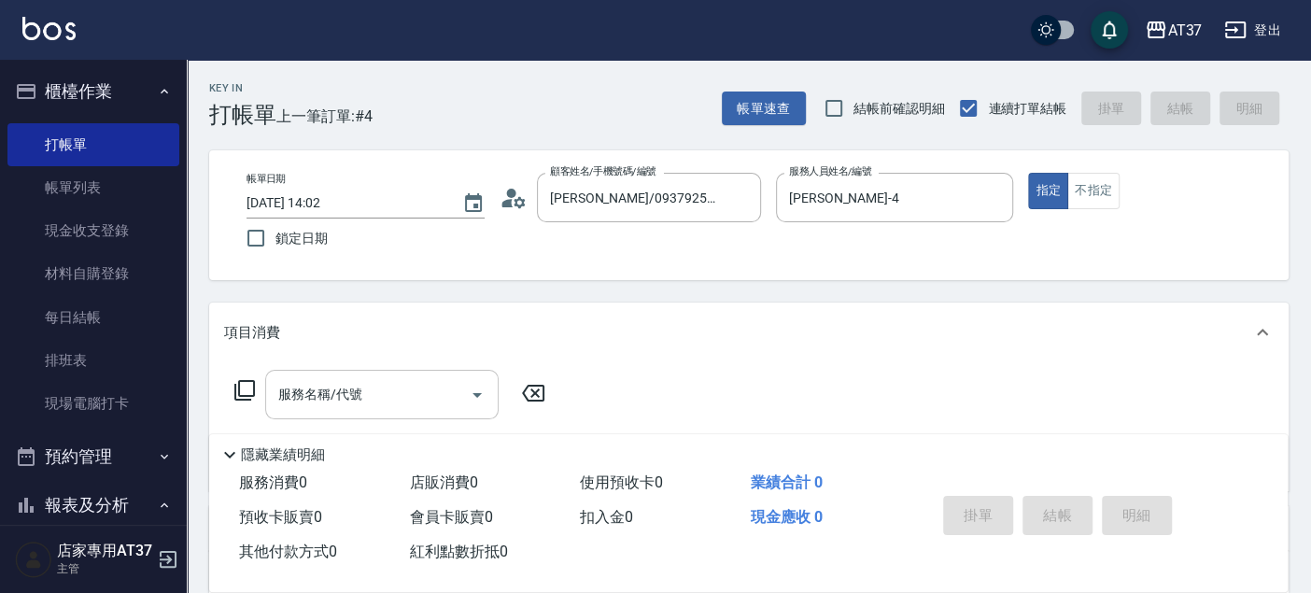
click at [333, 394] on div "服務名稱/代號 服務名稱/代號" at bounding box center [381, 394] width 233 height 49
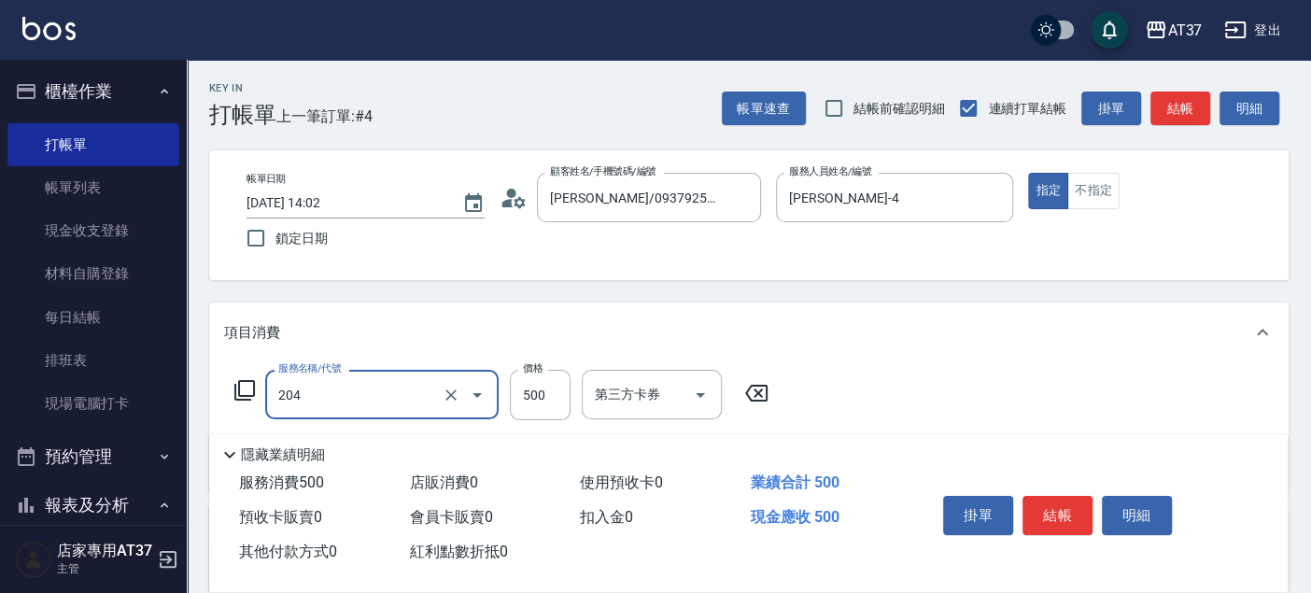
type input "A級洗+剪(204)"
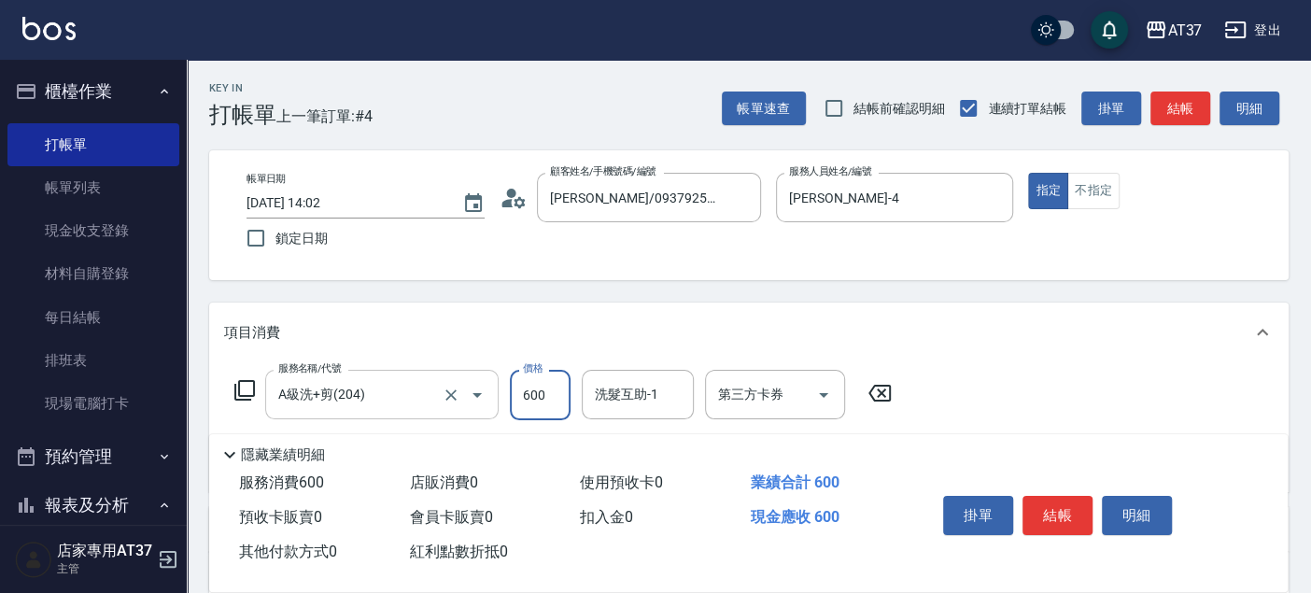
type input "600"
click at [1043, 511] on button "結帳" at bounding box center [1058, 515] width 70 height 39
